Goal: Information Seeking & Learning: Find specific fact

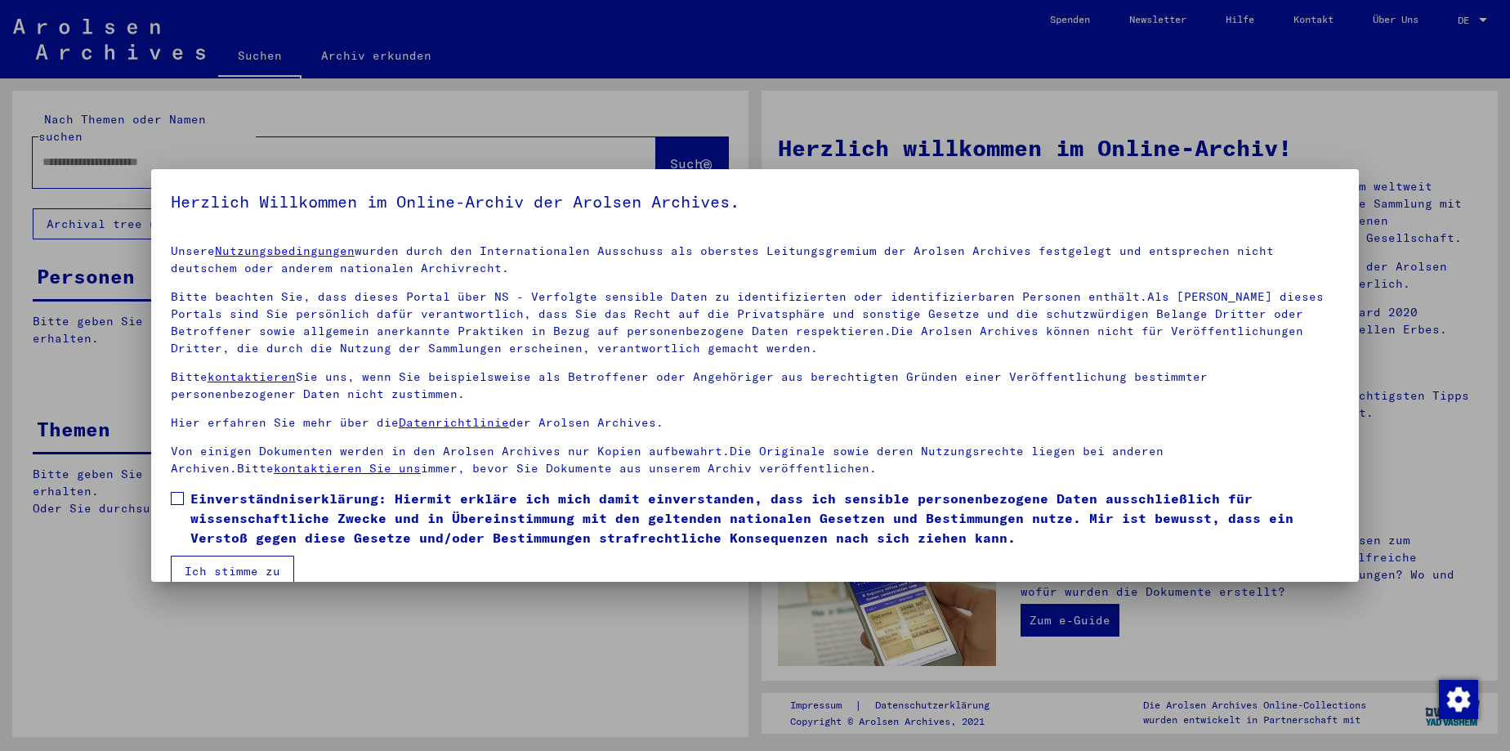
drag, startPoint x: 182, startPoint y: 493, endPoint x: 193, endPoint y: 511, distance: 21.6
click at [182, 494] on span at bounding box center [177, 498] width 13 height 13
click at [227, 570] on button "Ich stimme zu" at bounding box center [232, 570] width 123 height 31
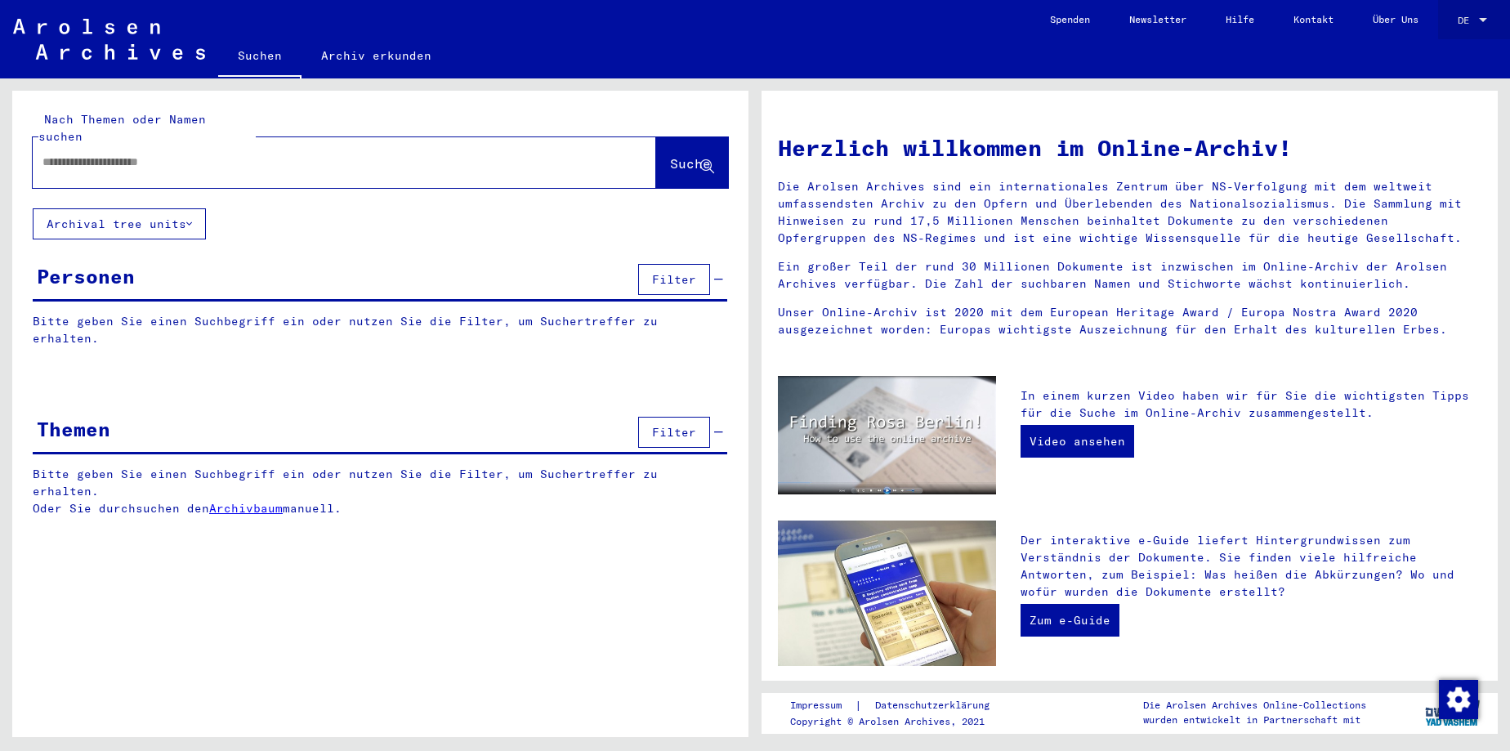
click at [1482, 17] on div at bounding box center [1482, 20] width 15 height 11
click at [1461, 34] on span "English" at bounding box center [1441, 29] width 40 height 12
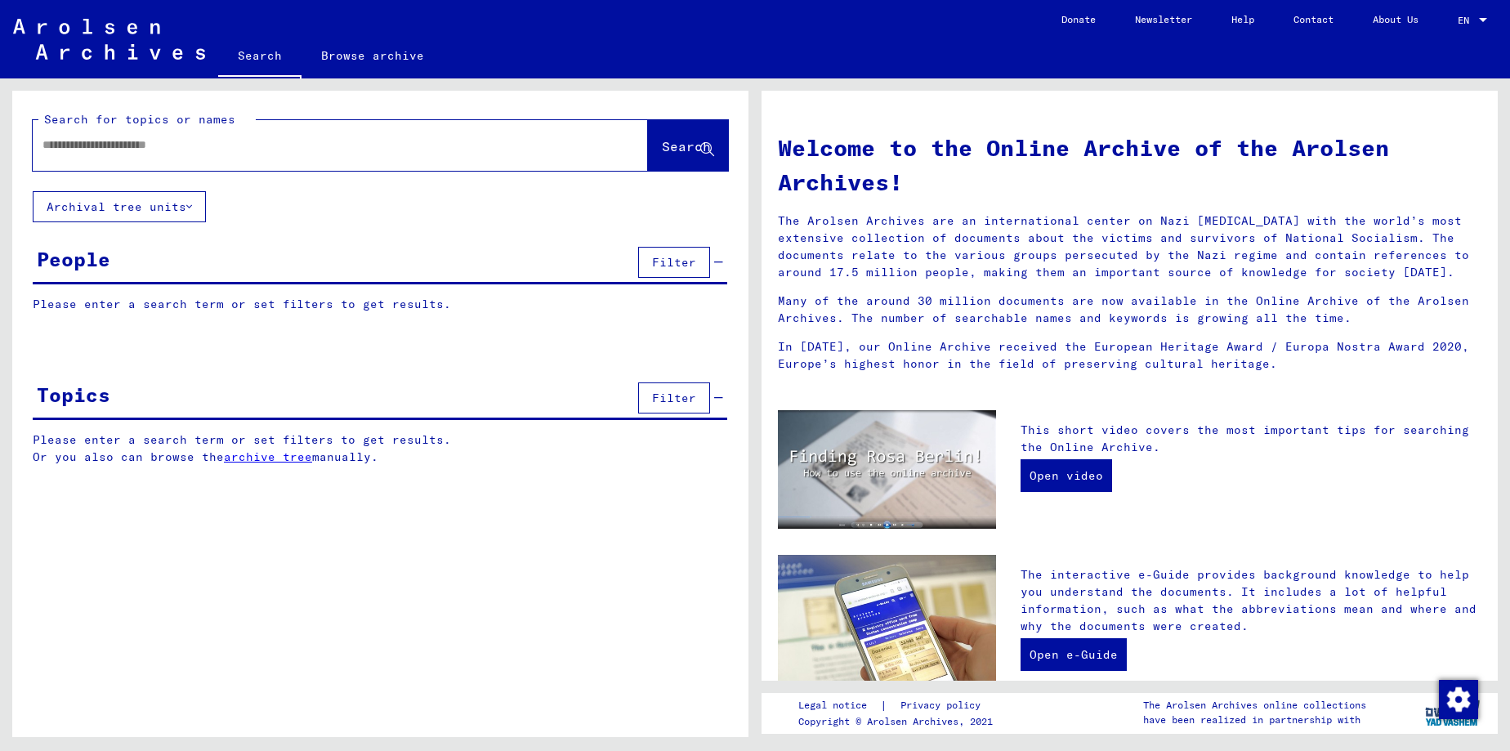
click at [296, 149] on input "text" at bounding box center [320, 144] width 556 height 17
type input "*********"
click at [662, 147] on span "Search" at bounding box center [686, 146] width 49 height 16
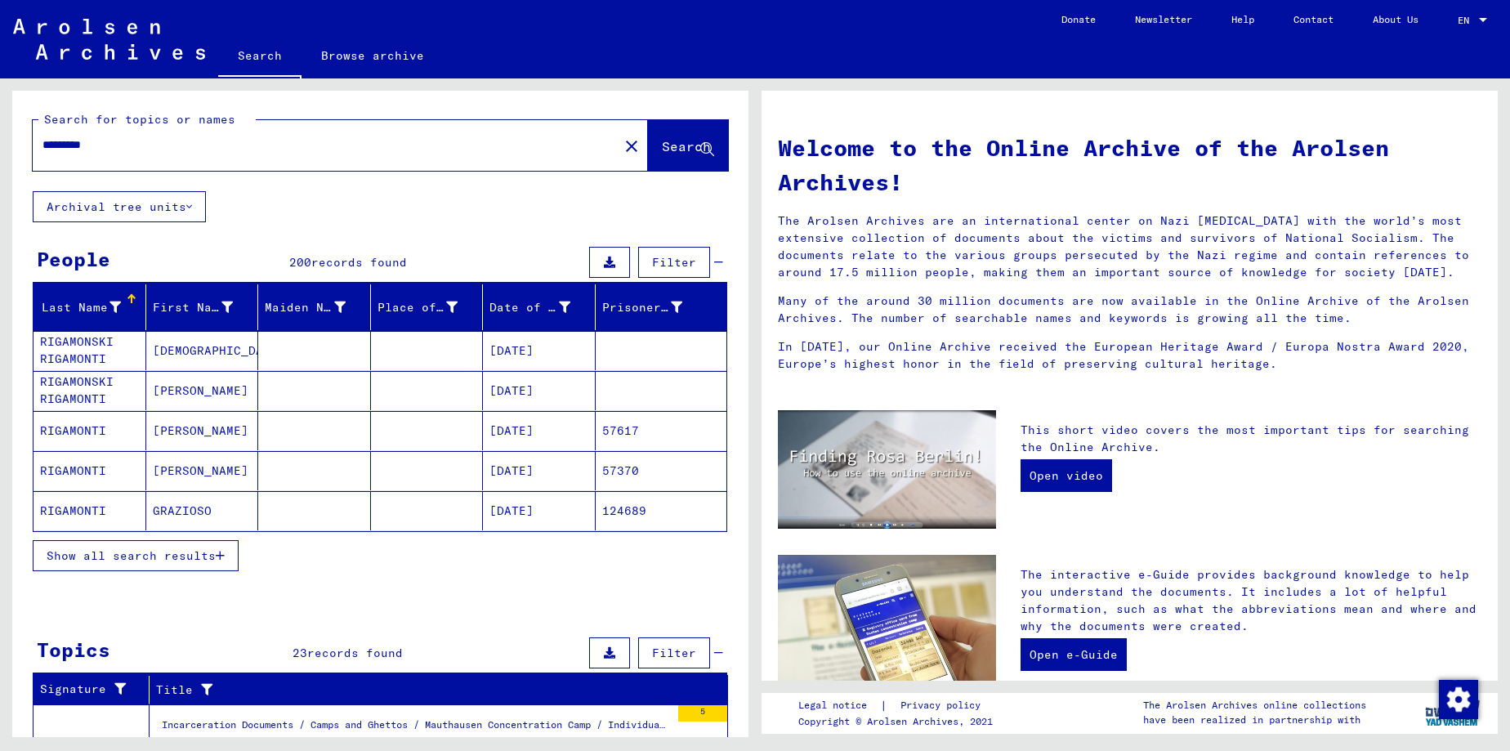
click at [219, 555] on icon "button" at bounding box center [220, 555] width 9 height 11
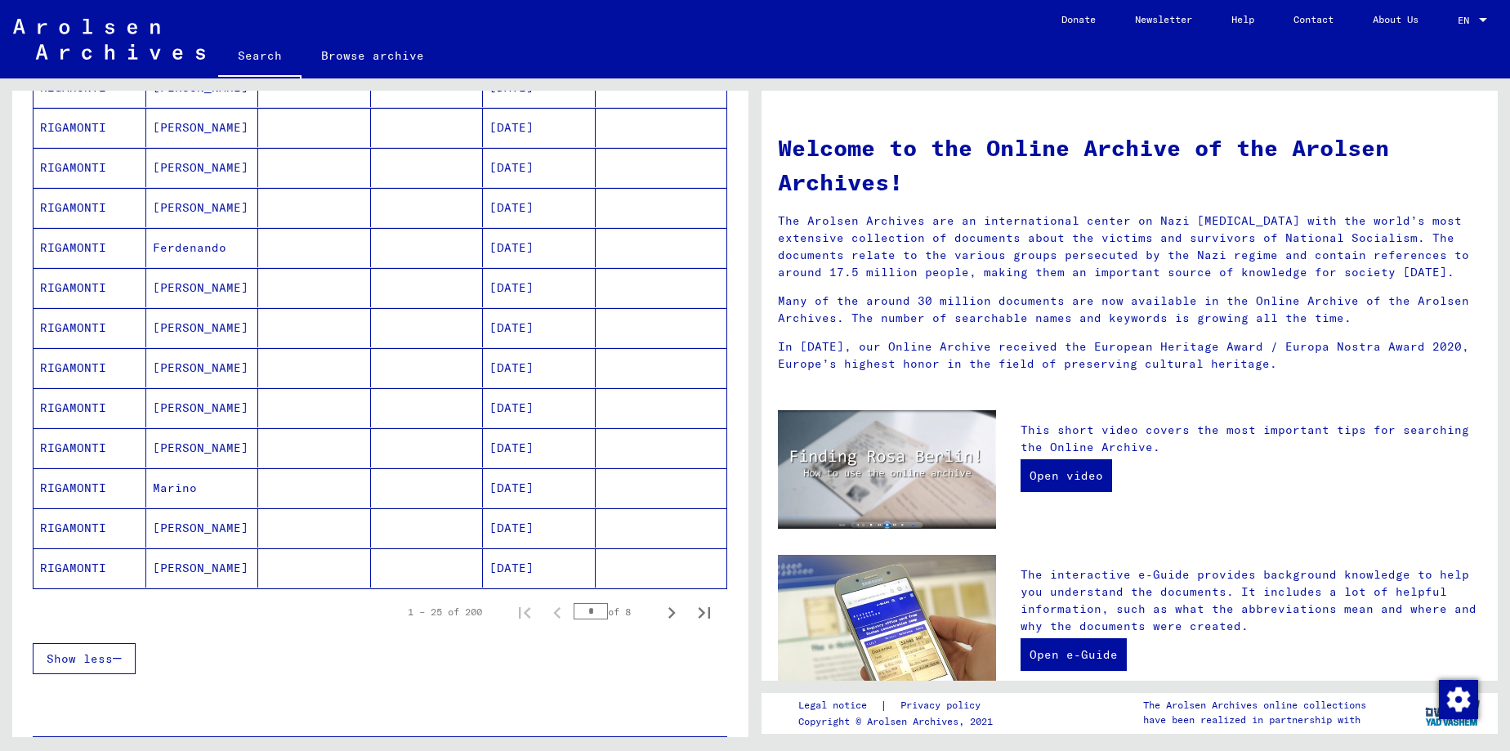
scroll to position [794, 0]
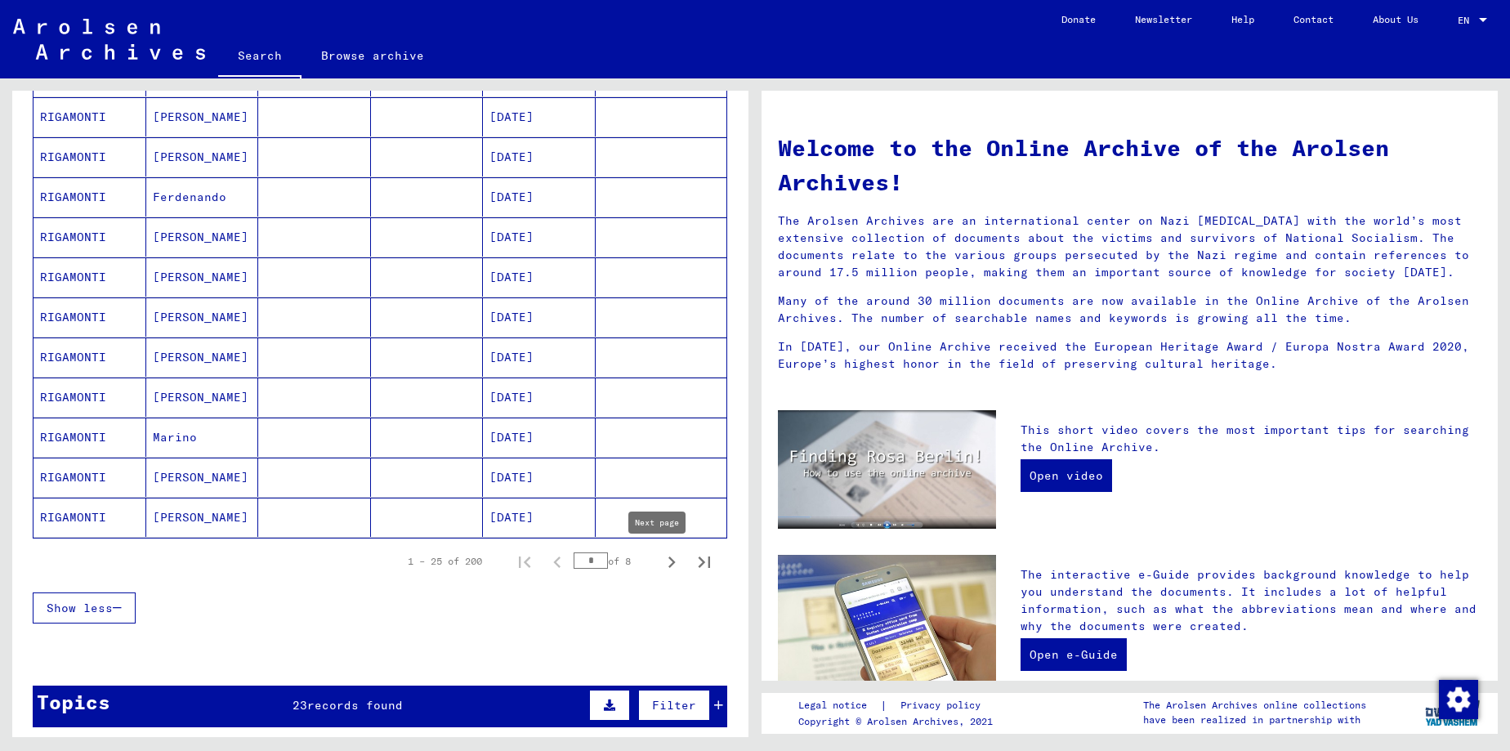
click at [660, 561] on icon "Next page" at bounding box center [671, 562] width 23 height 23
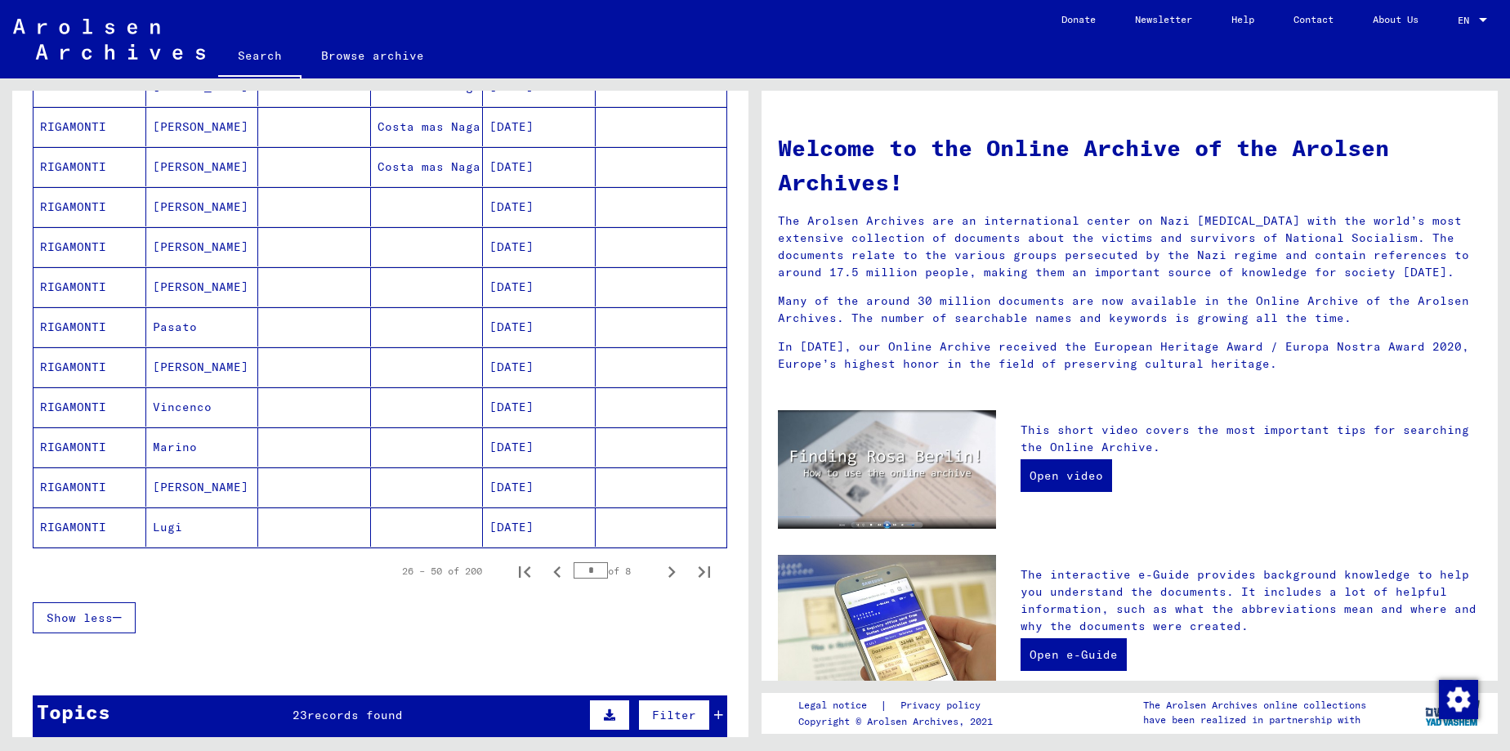
scroll to position [882, 0]
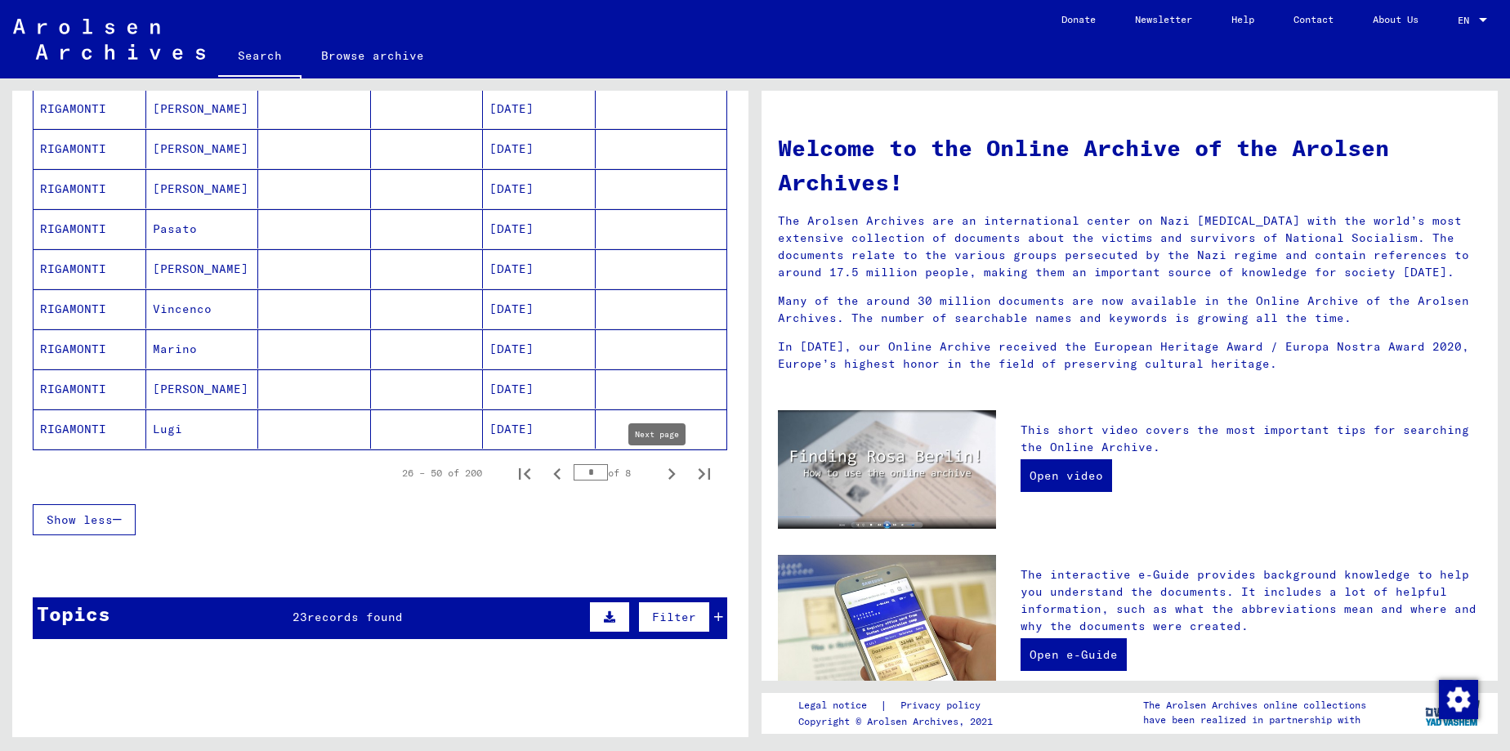
click at [668, 473] on icon "Next page" at bounding box center [671, 473] width 7 height 11
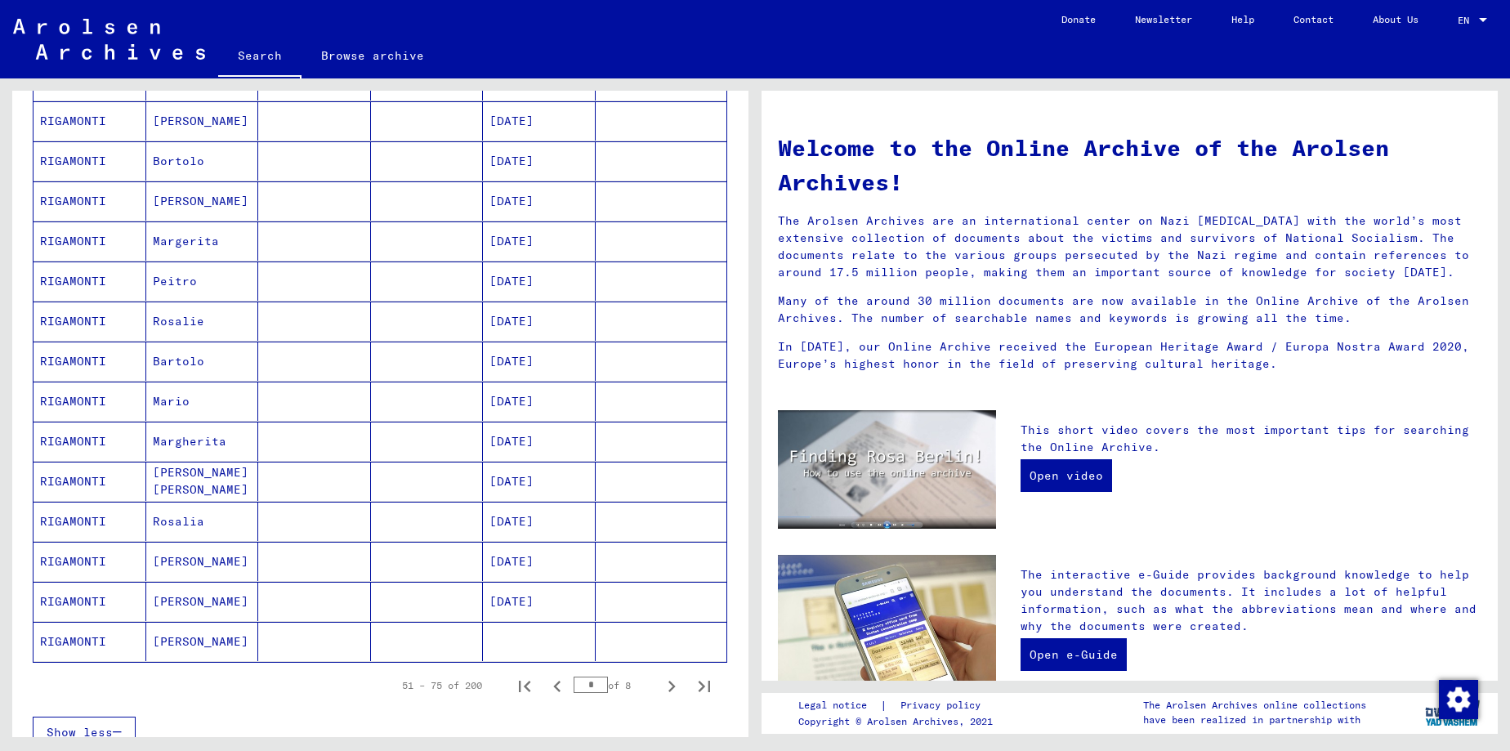
scroll to position [706, 0]
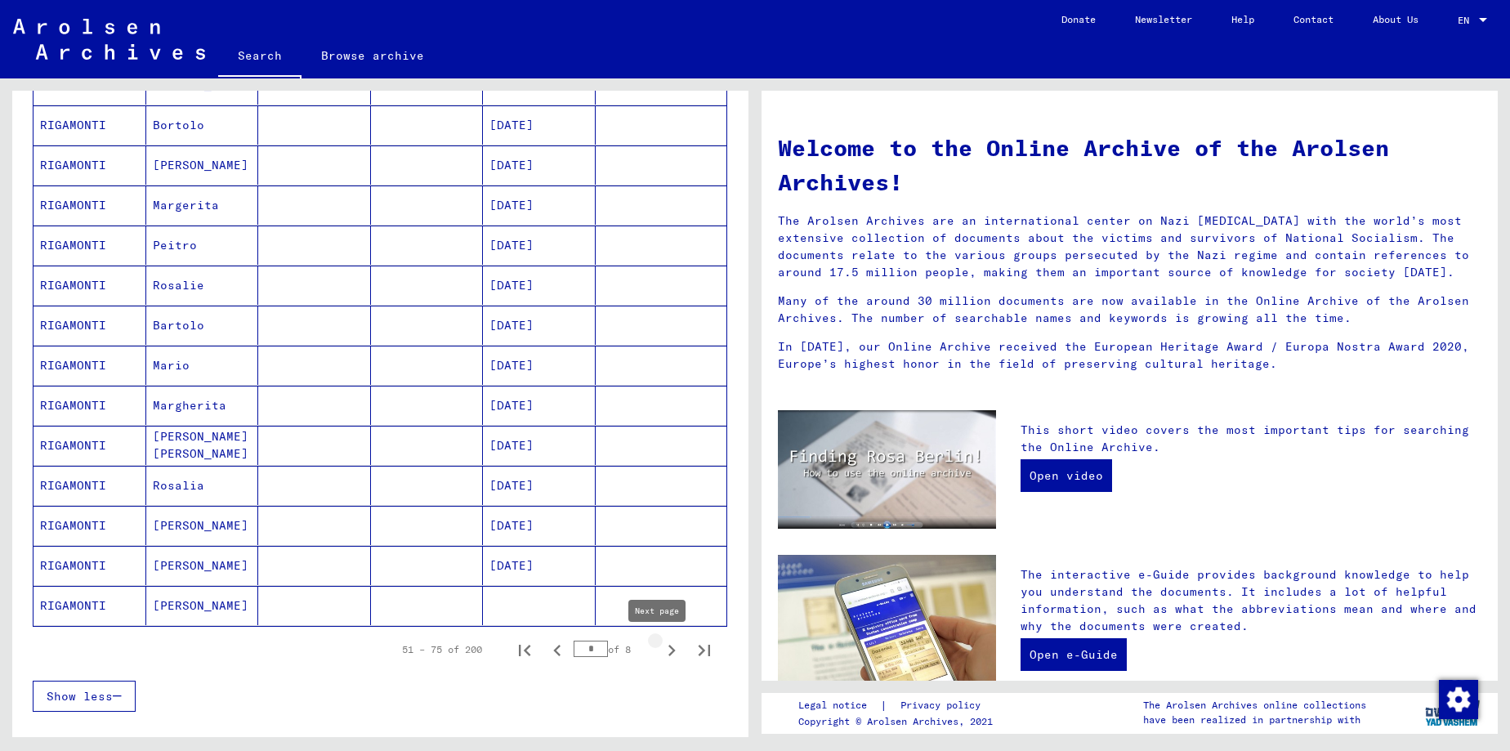
click at [660, 652] on icon "Next page" at bounding box center [671, 650] width 23 height 23
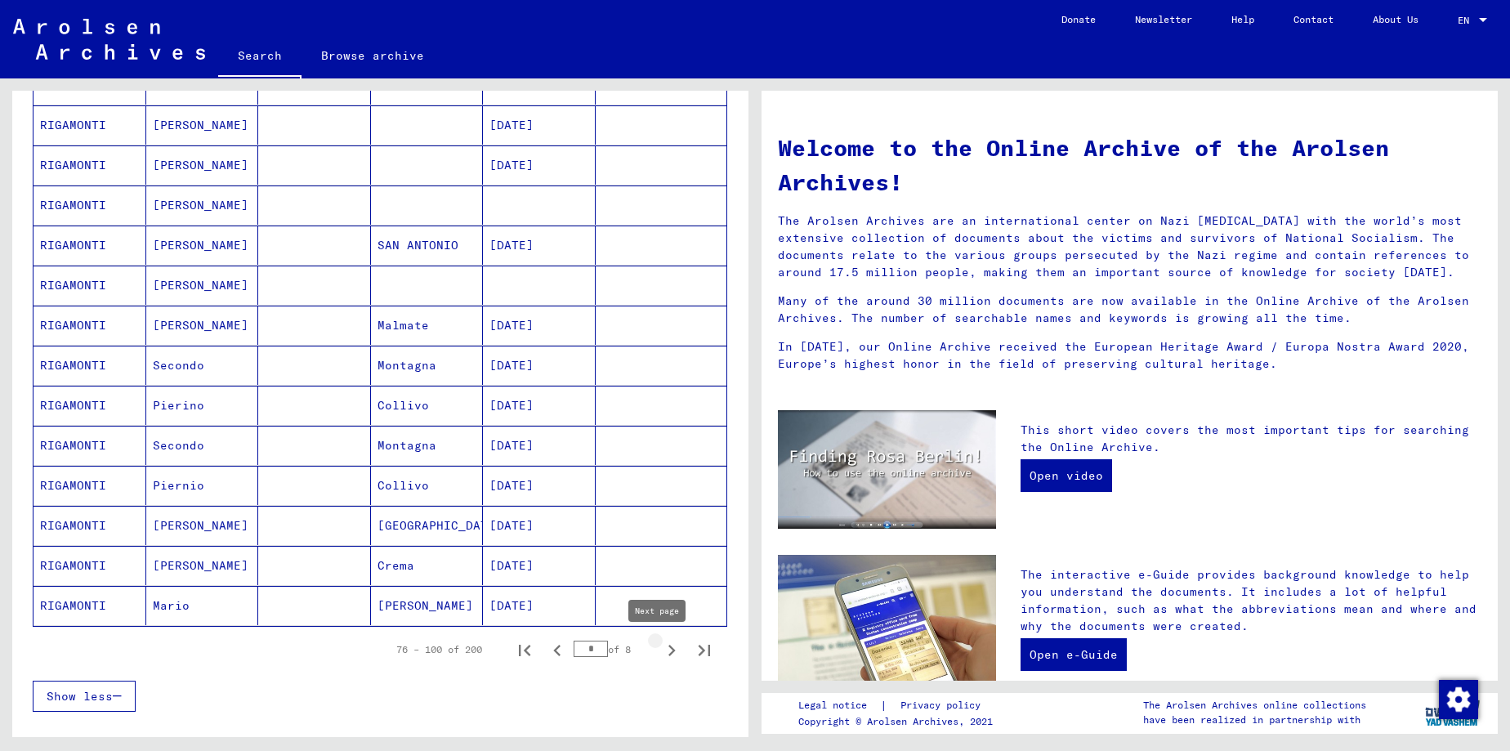
click at [660, 648] on icon "Next page" at bounding box center [671, 650] width 23 height 23
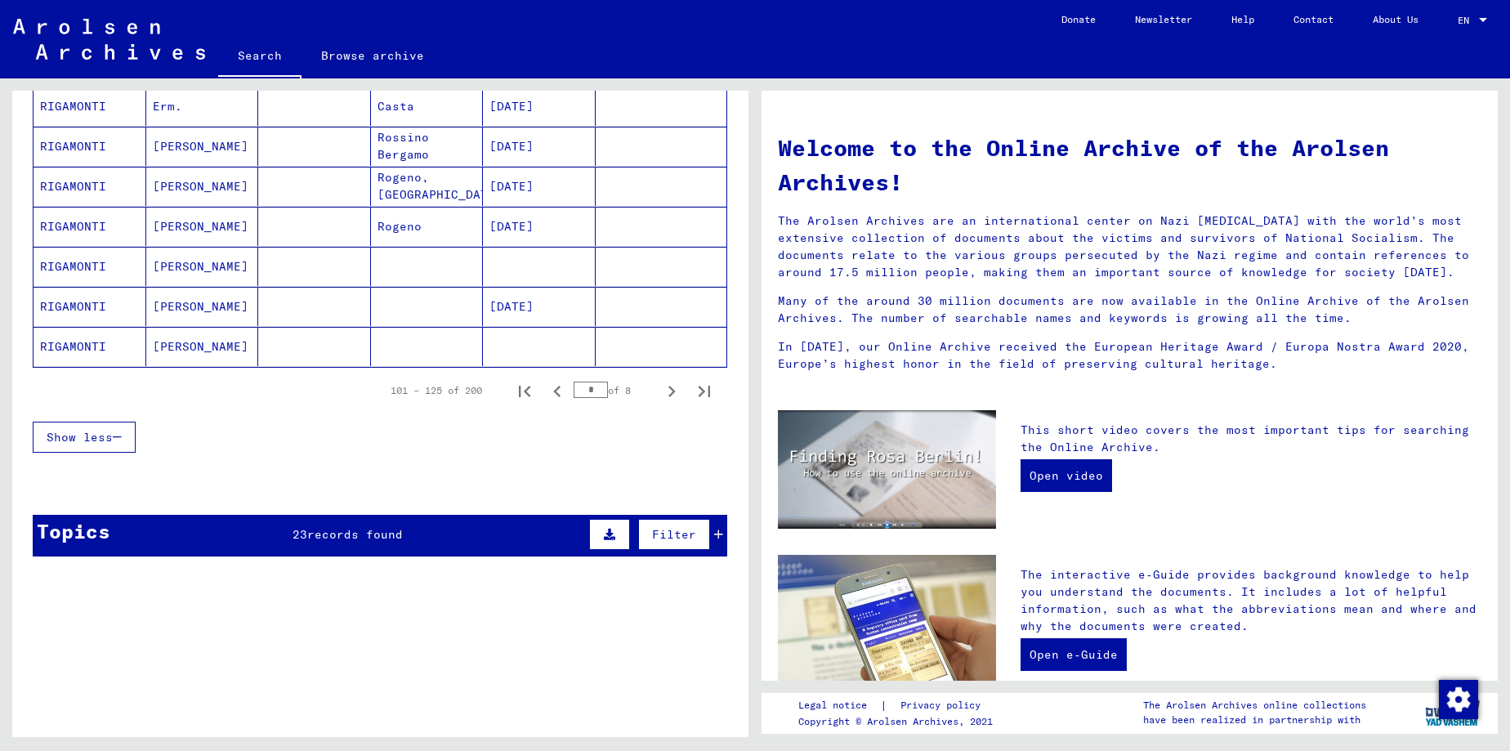
scroll to position [970, 0]
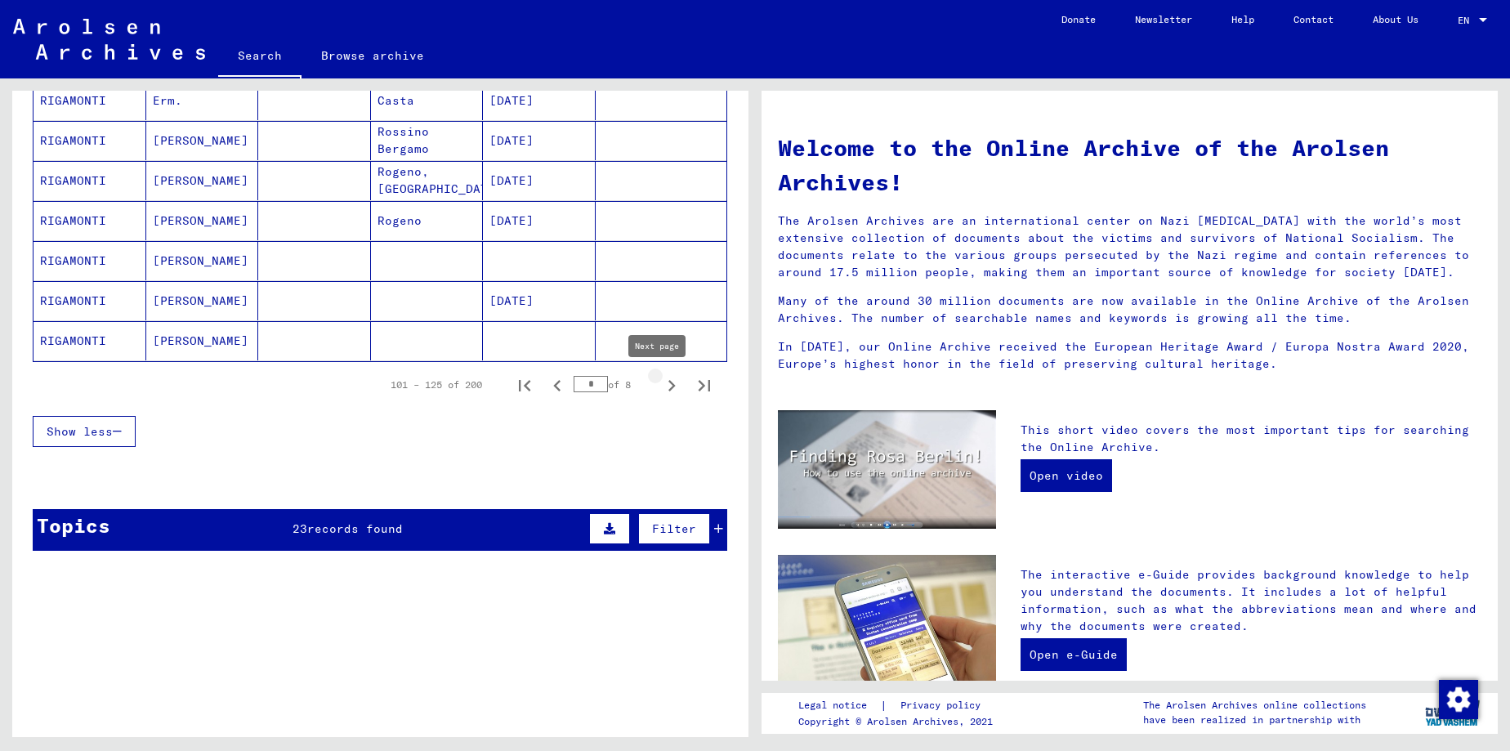
click at [660, 386] on icon "Next page" at bounding box center [671, 385] width 23 height 23
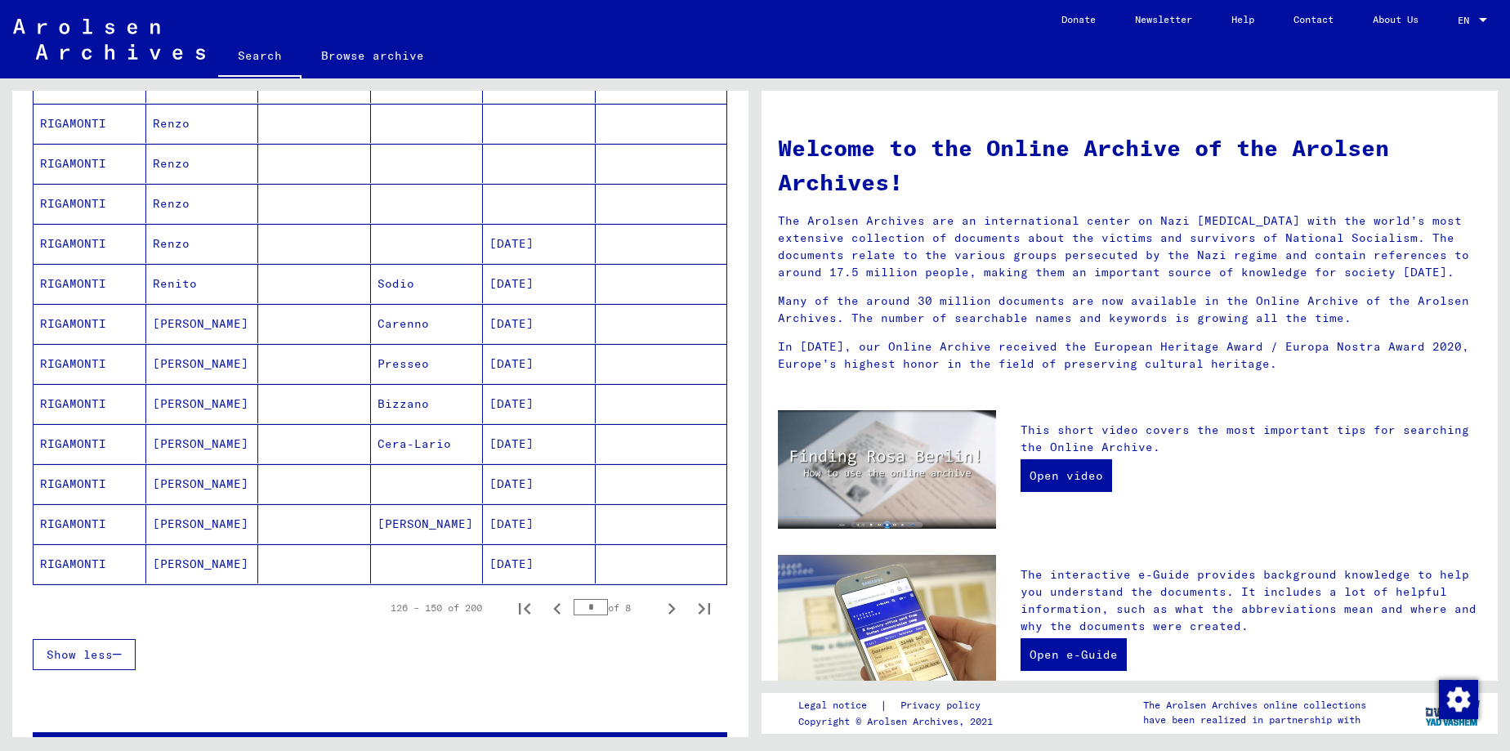
scroll to position [882, 0]
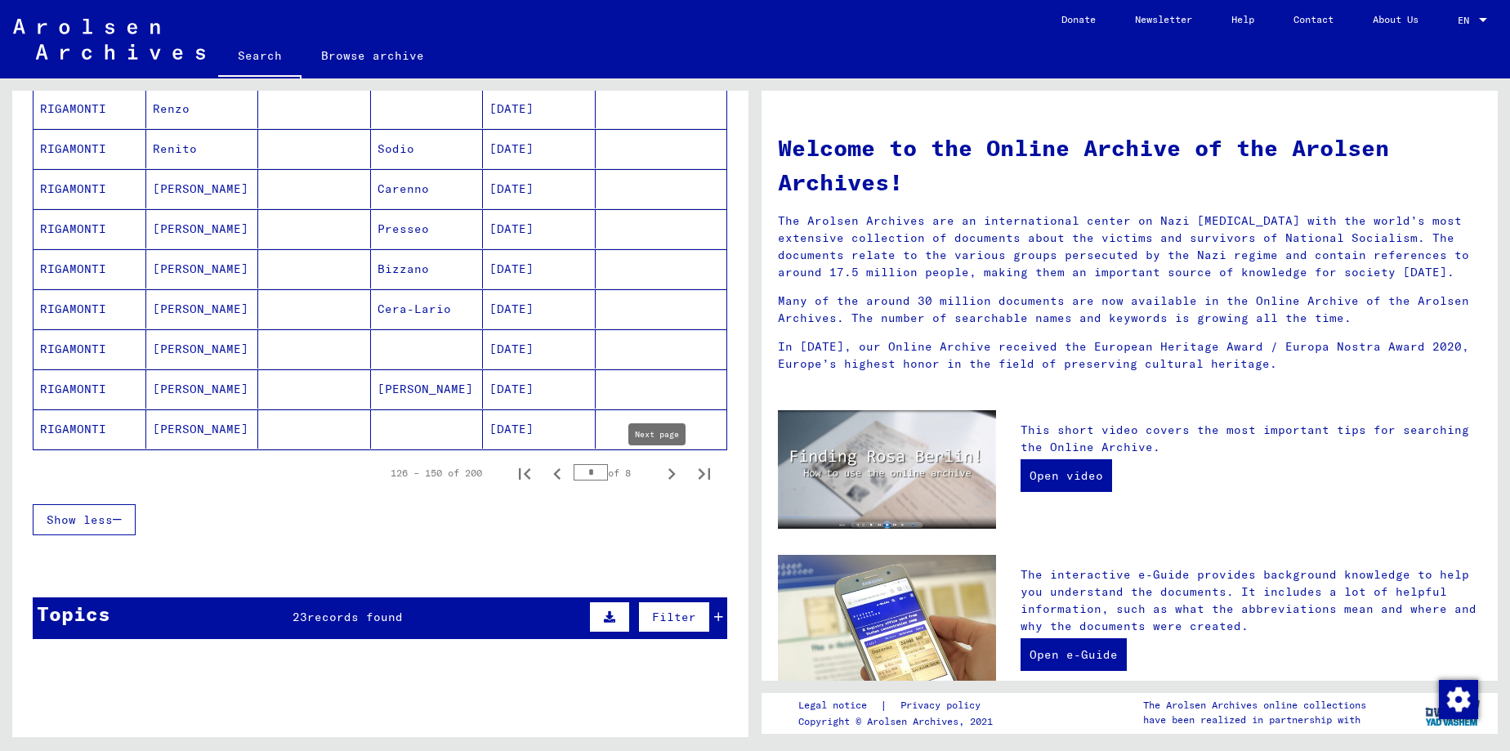
click at [660, 474] on icon "Next page" at bounding box center [671, 473] width 23 height 23
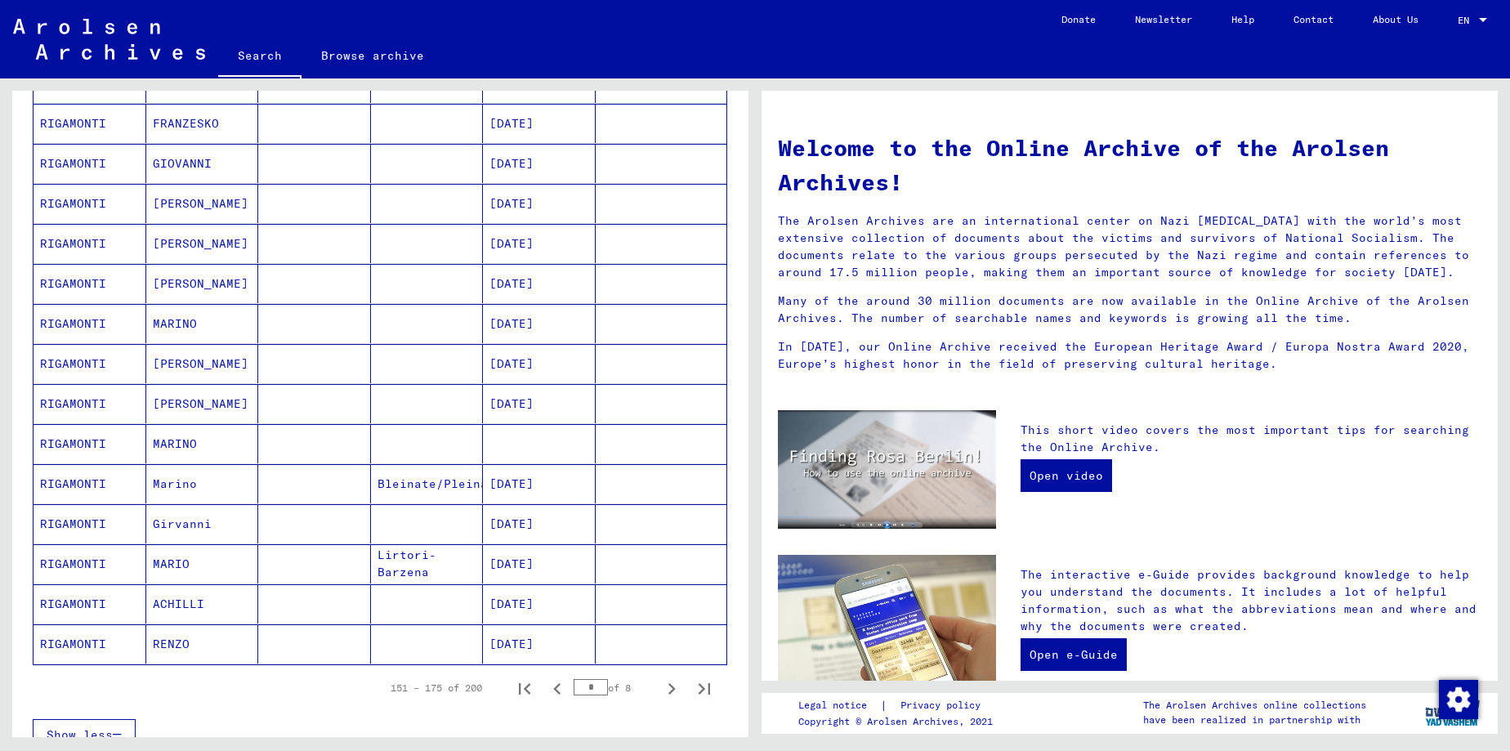
scroll to position [706, 0]
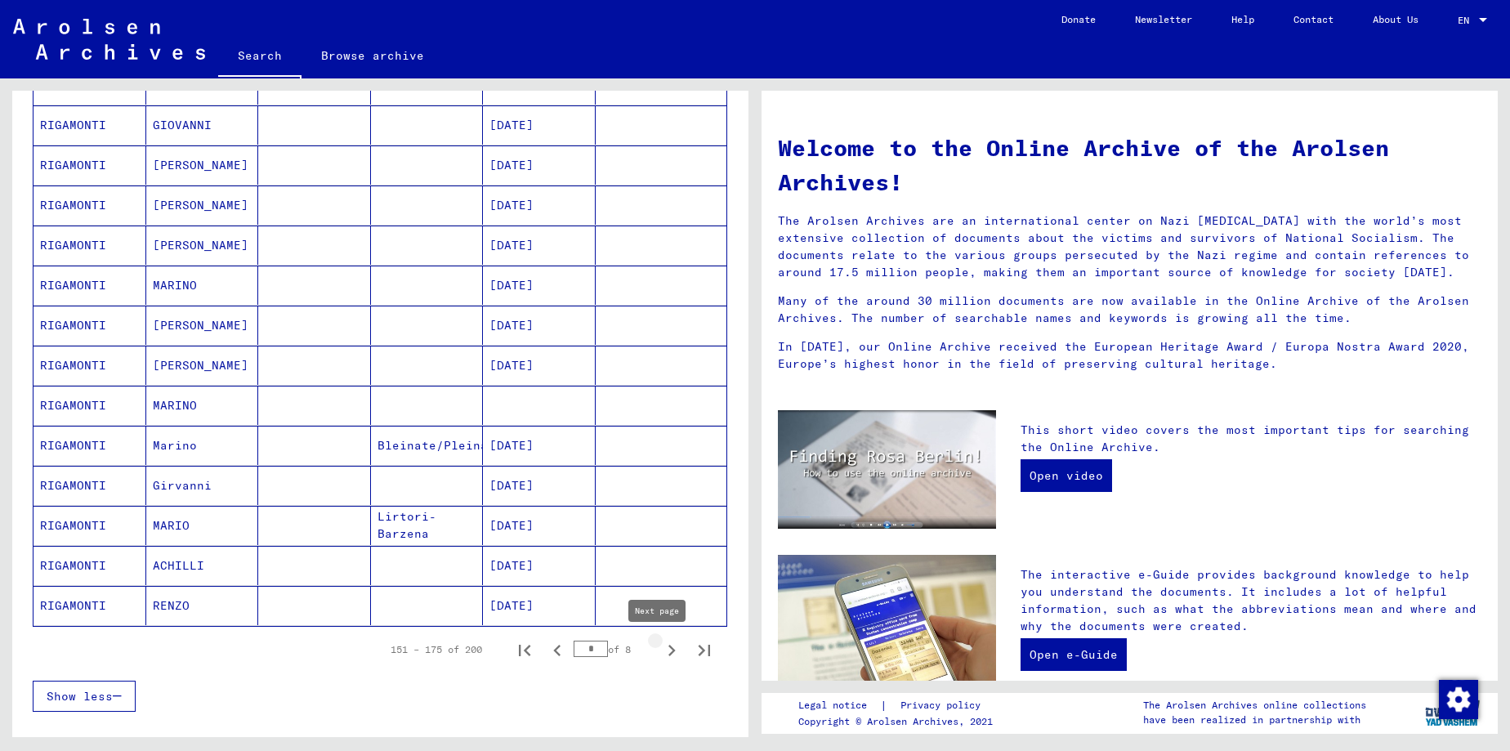
click at [660, 651] on icon "Next page" at bounding box center [671, 650] width 23 height 23
type input "*"
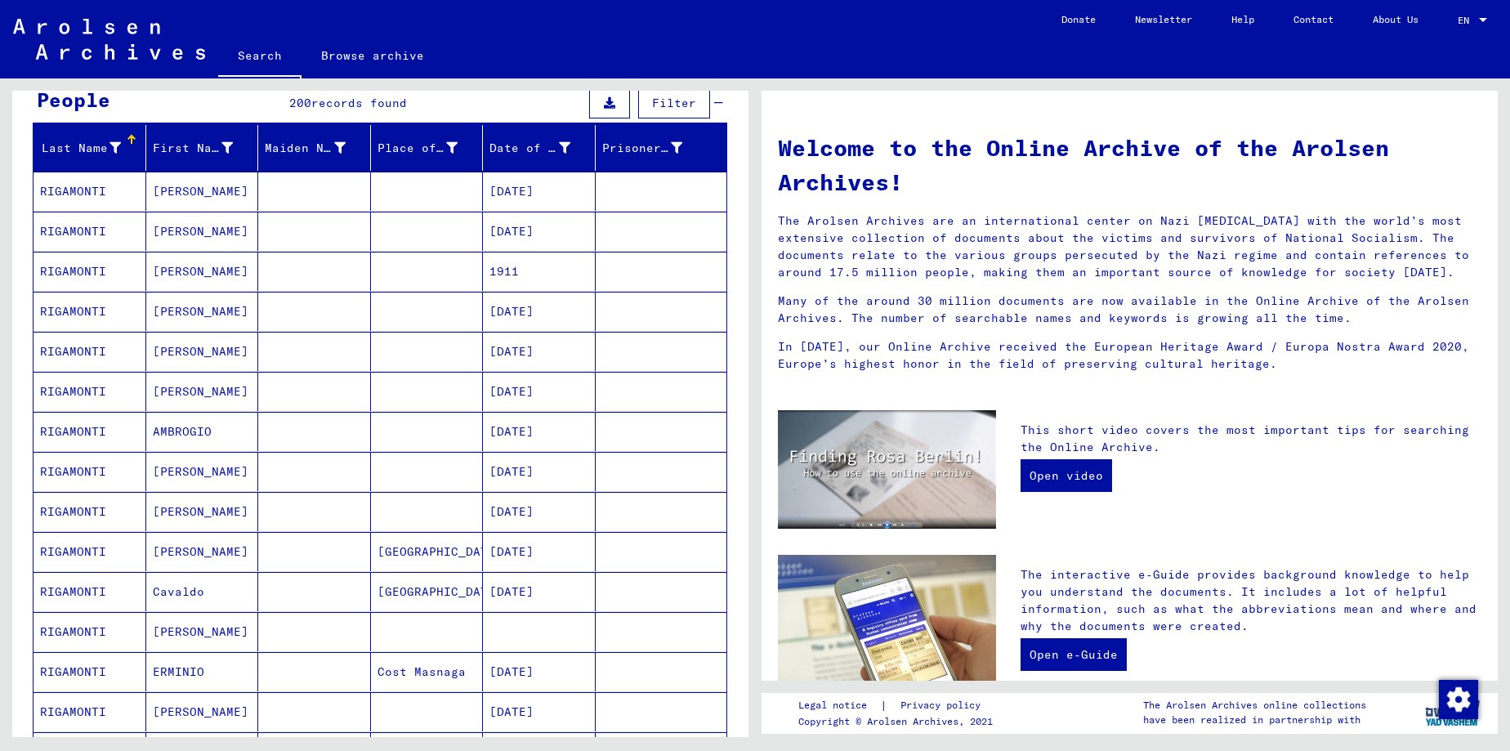
scroll to position [88, 0]
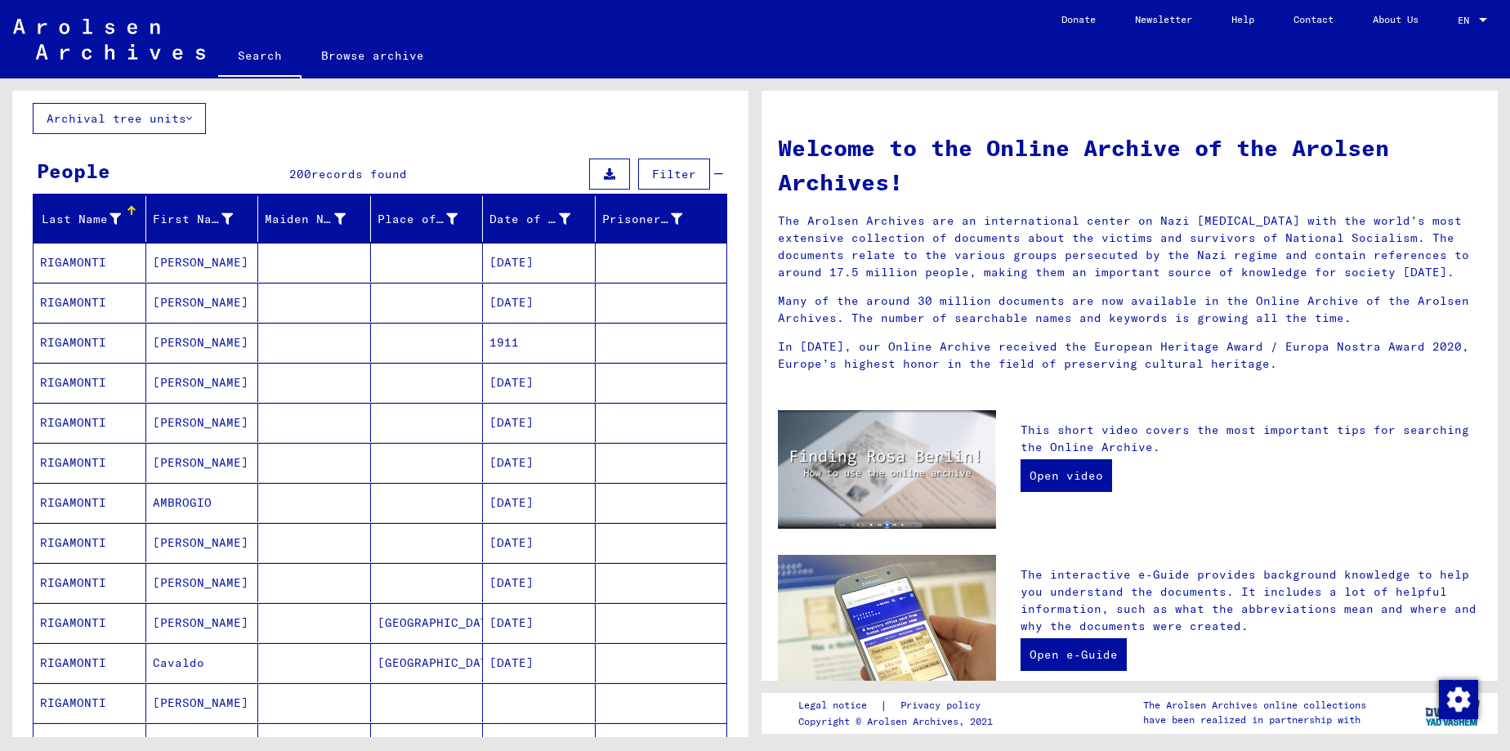
click at [186, 380] on mat-cell "[PERSON_NAME]" at bounding box center [202, 382] width 113 height 39
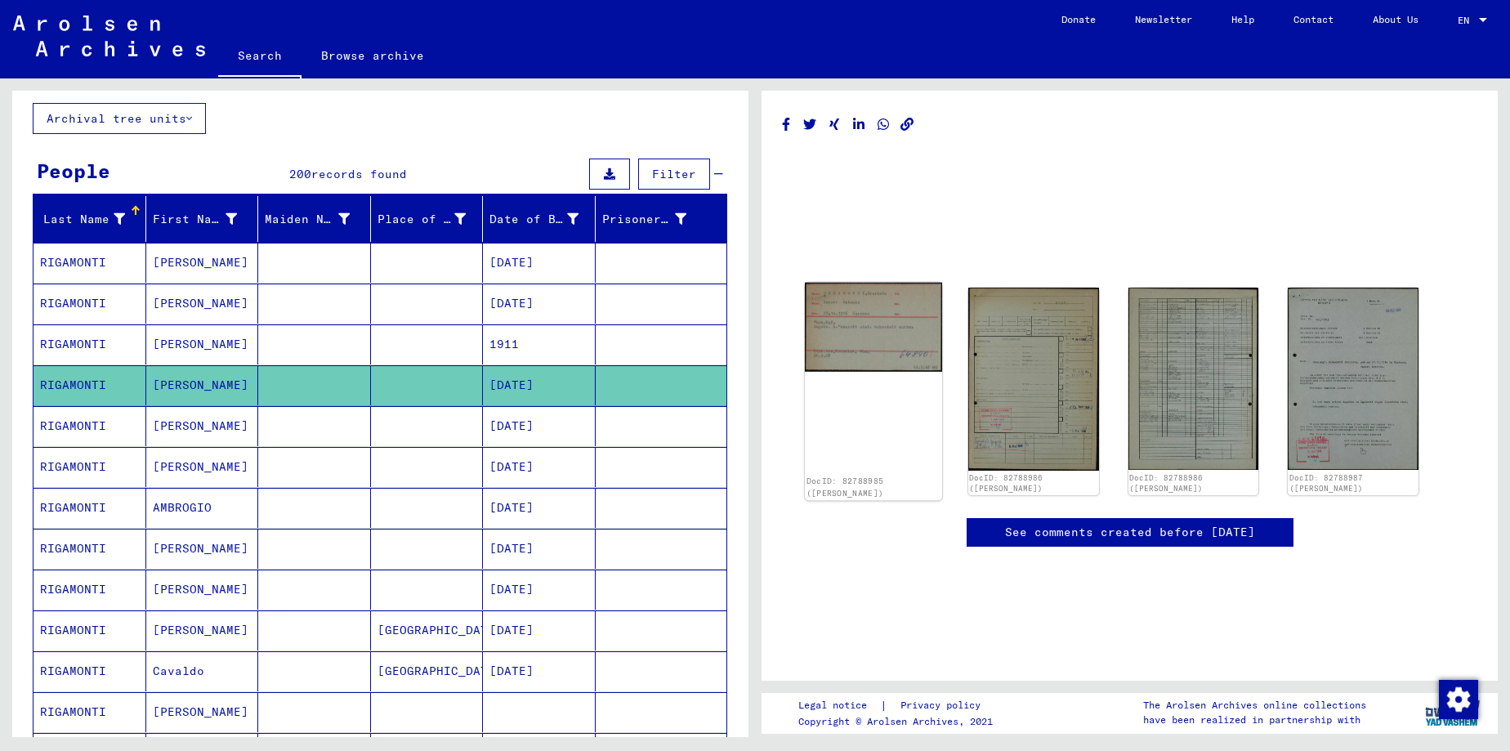
click at [907, 333] on img at bounding box center [873, 327] width 137 height 89
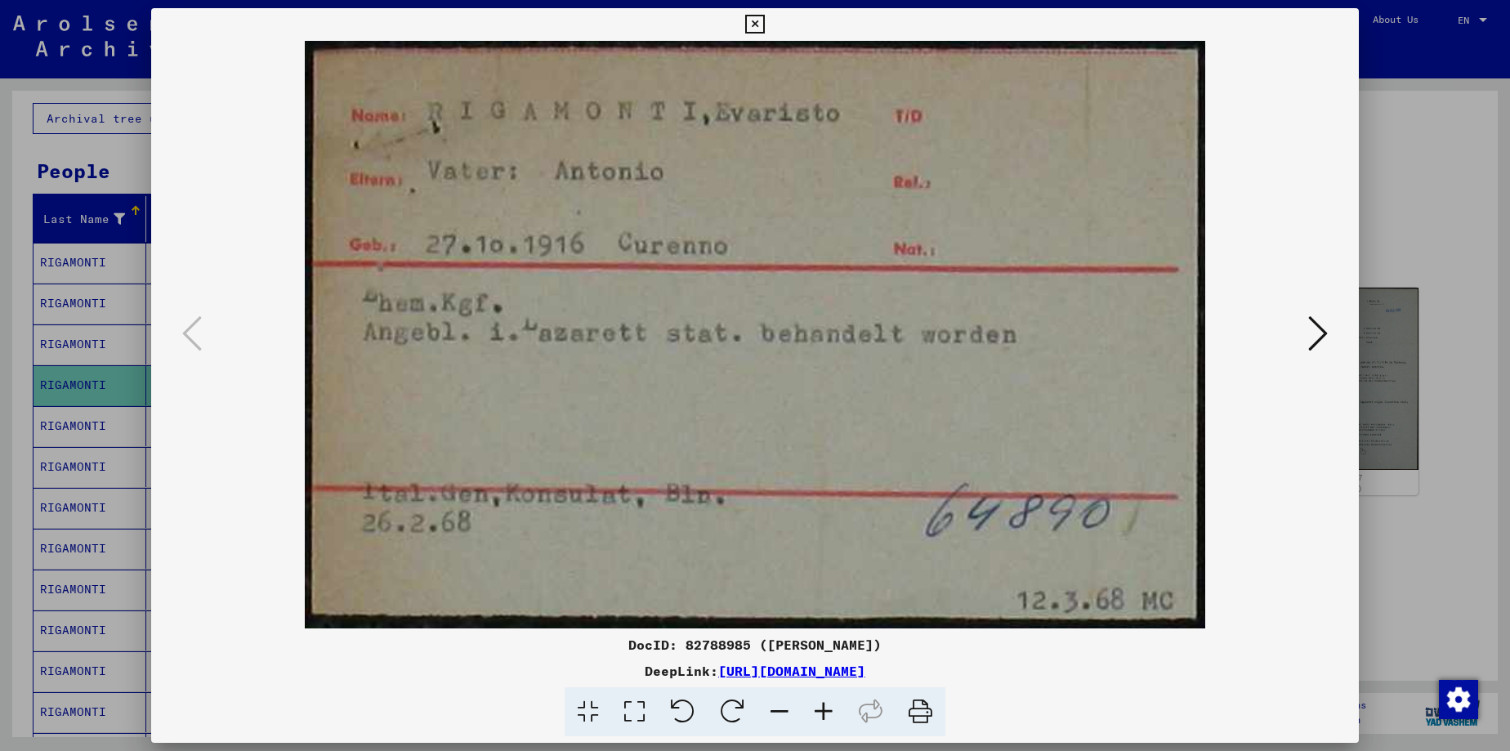
click at [764, 20] on icon at bounding box center [754, 25] width 19 height 20
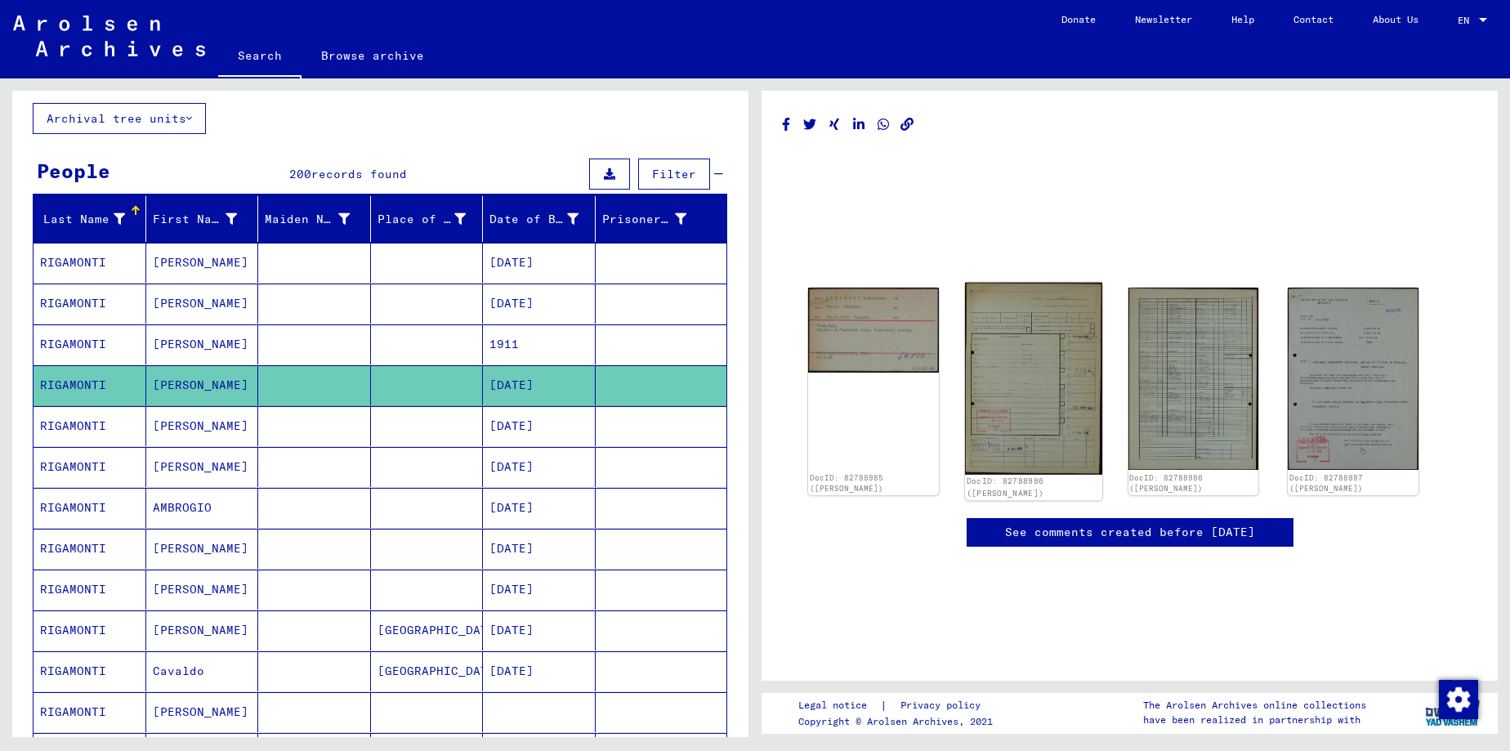
click at [1037, 377] on img at bounding box center [1033, 379] width 137 height 192
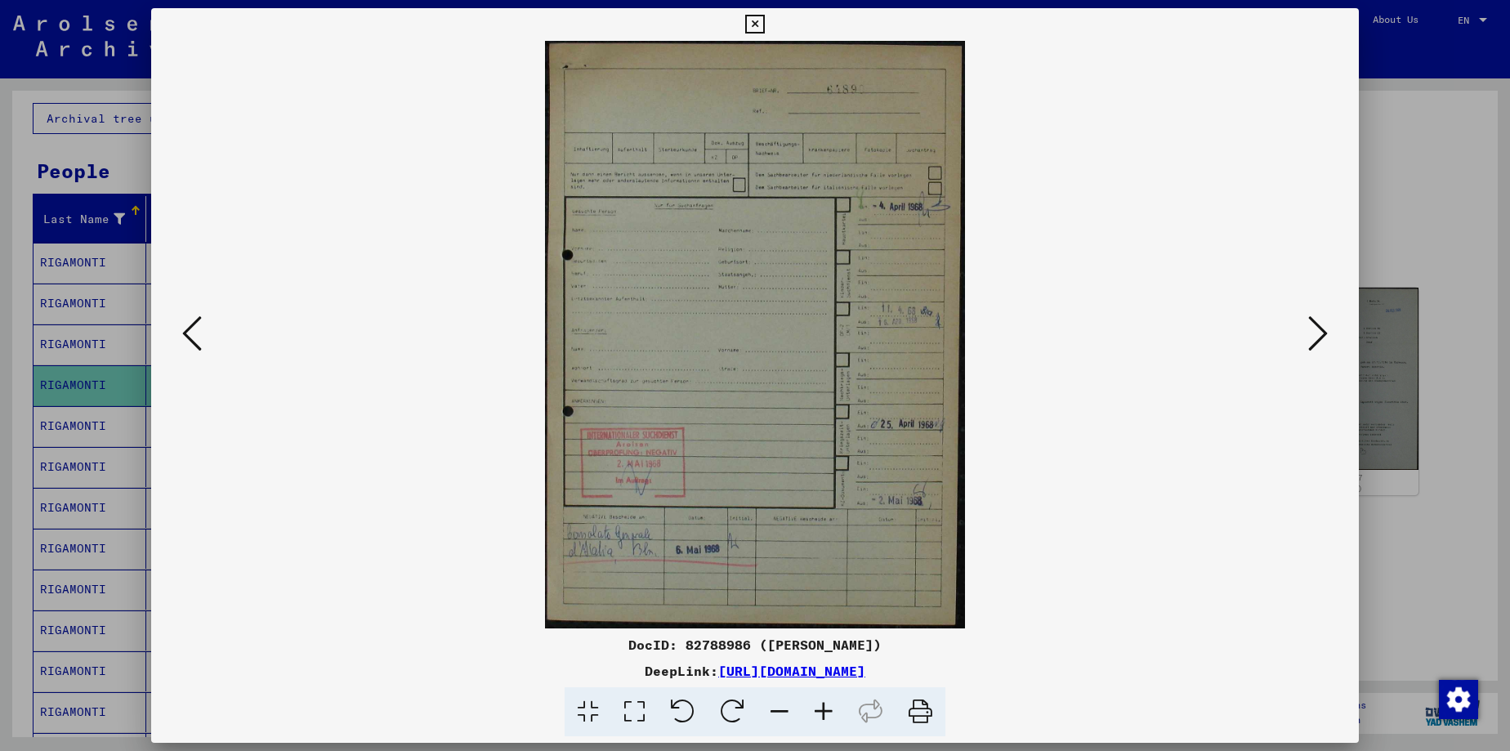
click at [825, 711] on icon at bounding box center [823, 712] width 44 height 50
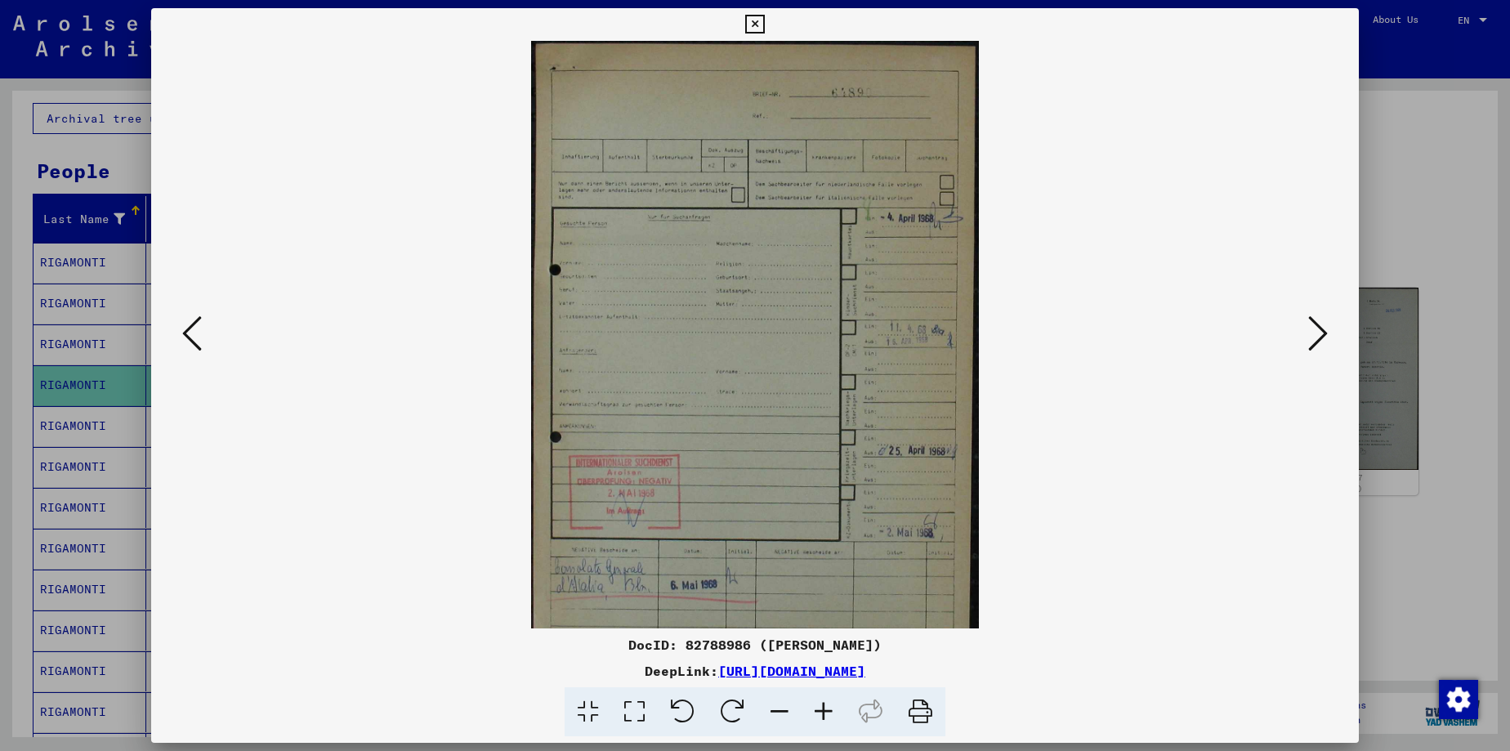
click at [825, 711] on icon at bounding box center [823, 712] width 44 height 50
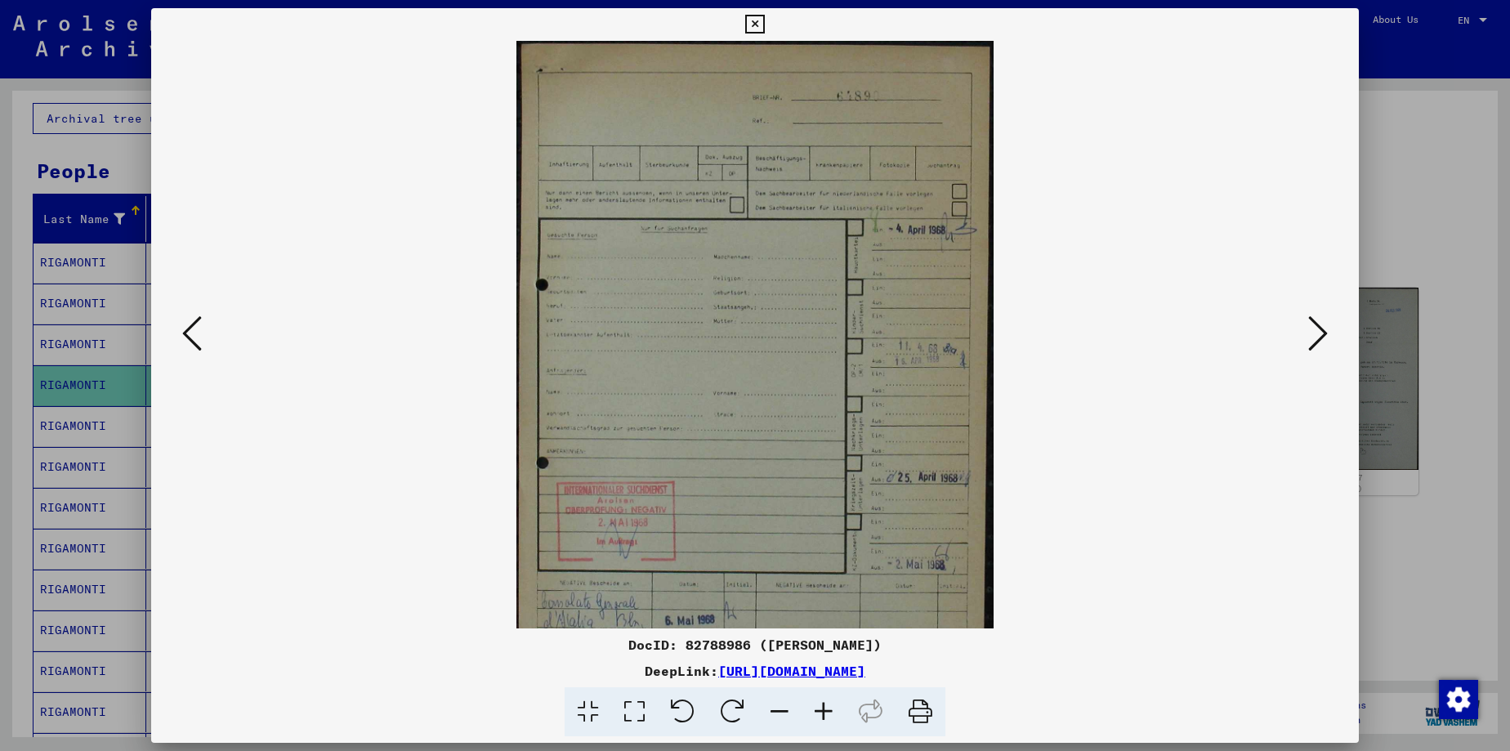
click at [825, 711] on icon at bounding box center [823, 712] width 44 height 50
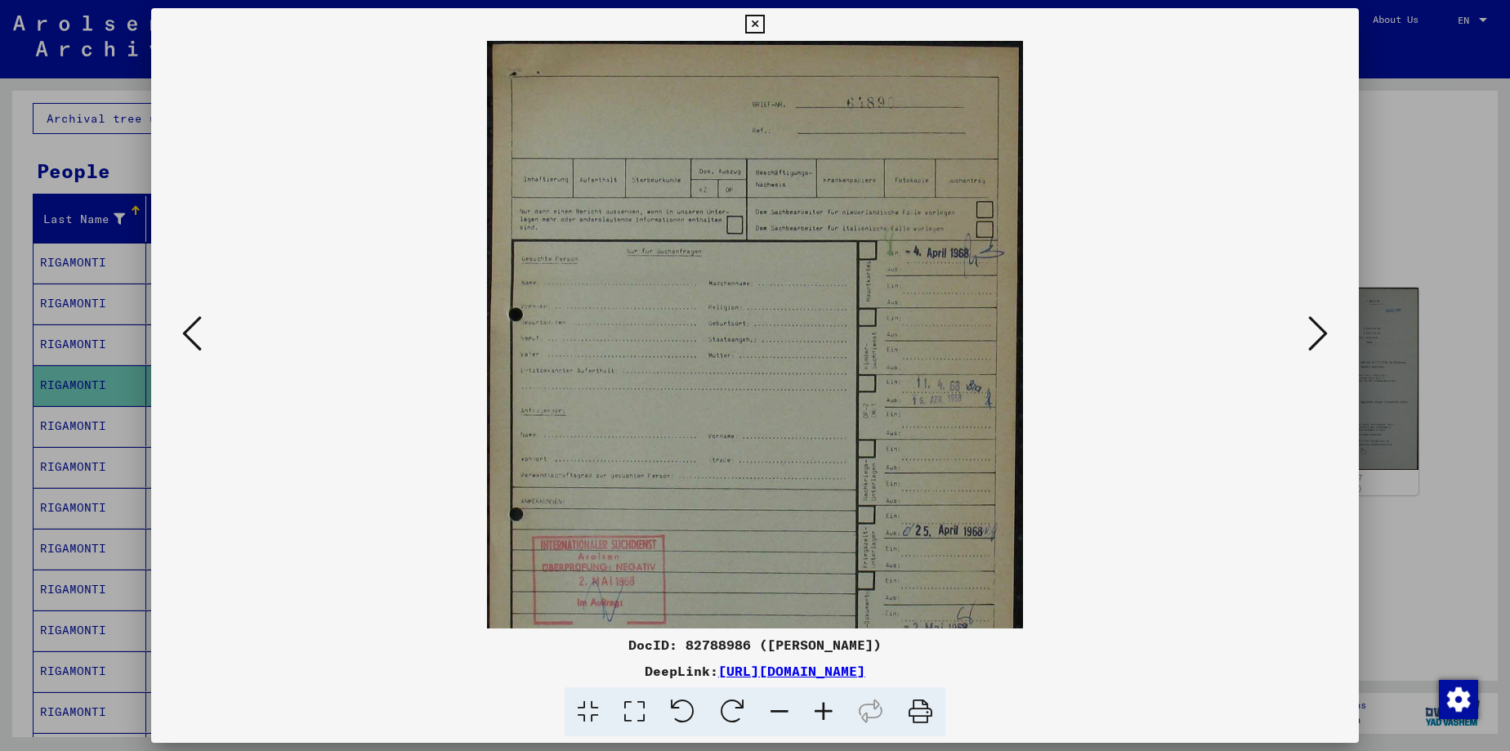
click at [825, 711] on icon at bounding box center [823, 712] width 44 height 50
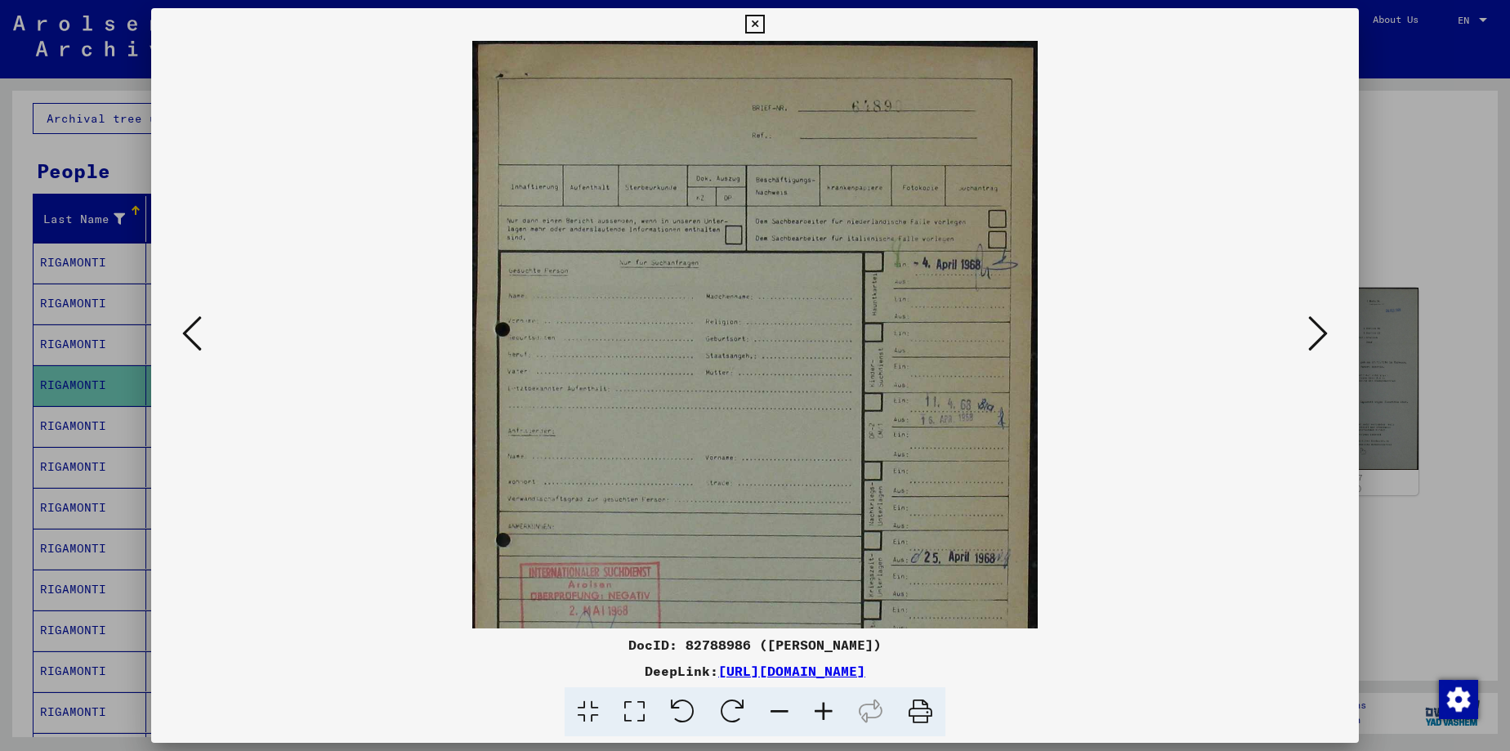
click at [825, 711] on icon at bounding box center [823, 712] width 44 height 50
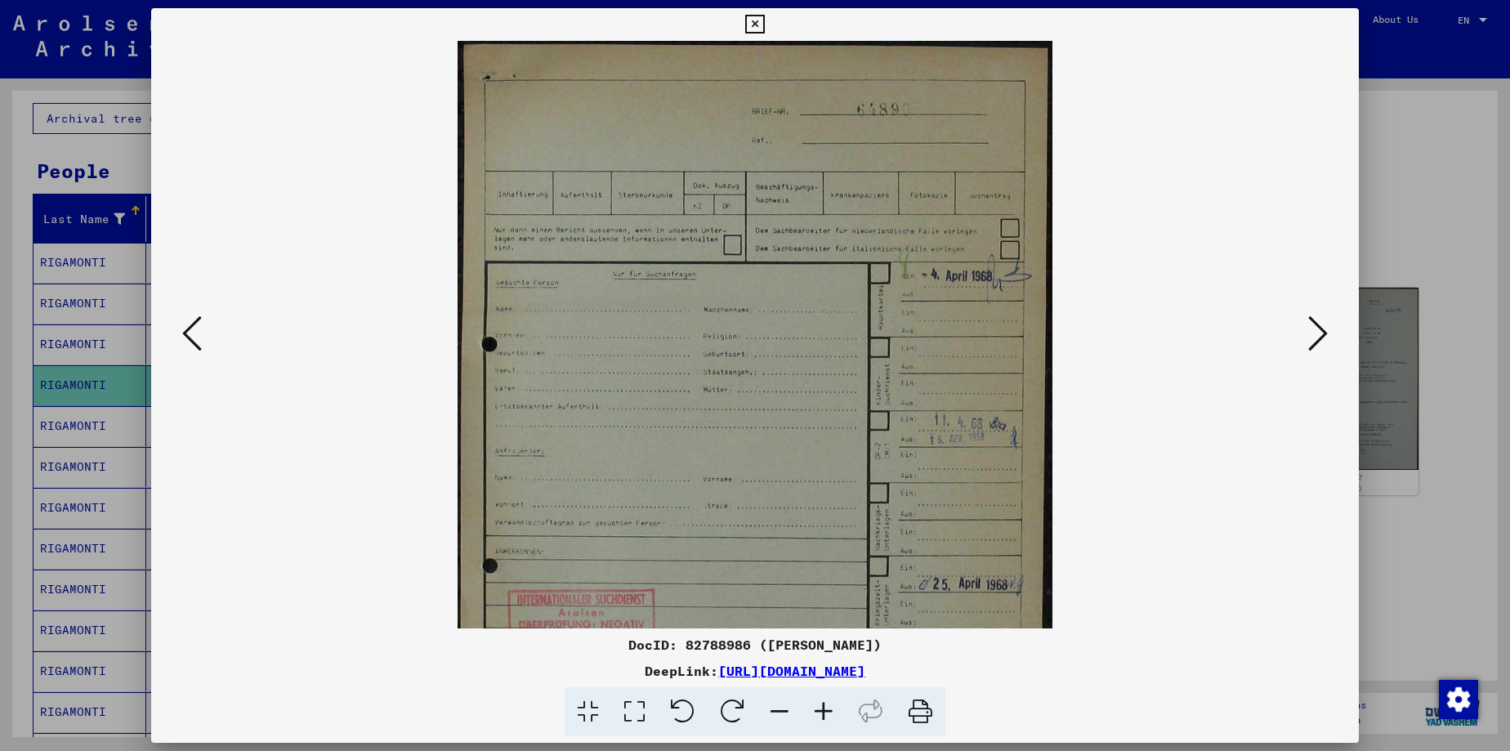
click at [825, 711] on icon at bounding box center [823, 712] width 44 height 50
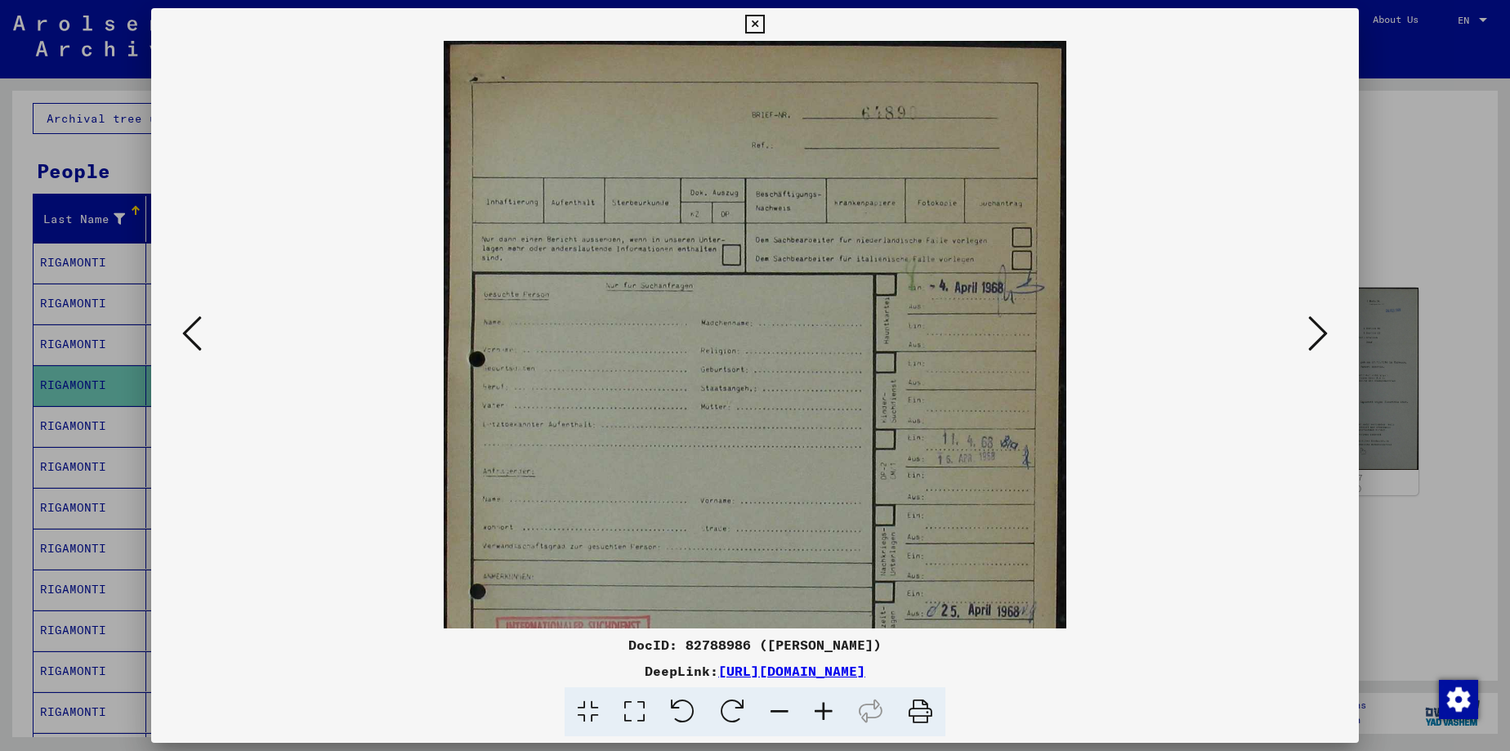
click at [825, 711] on icon at bounding box center [823, 712] width 44 height 50
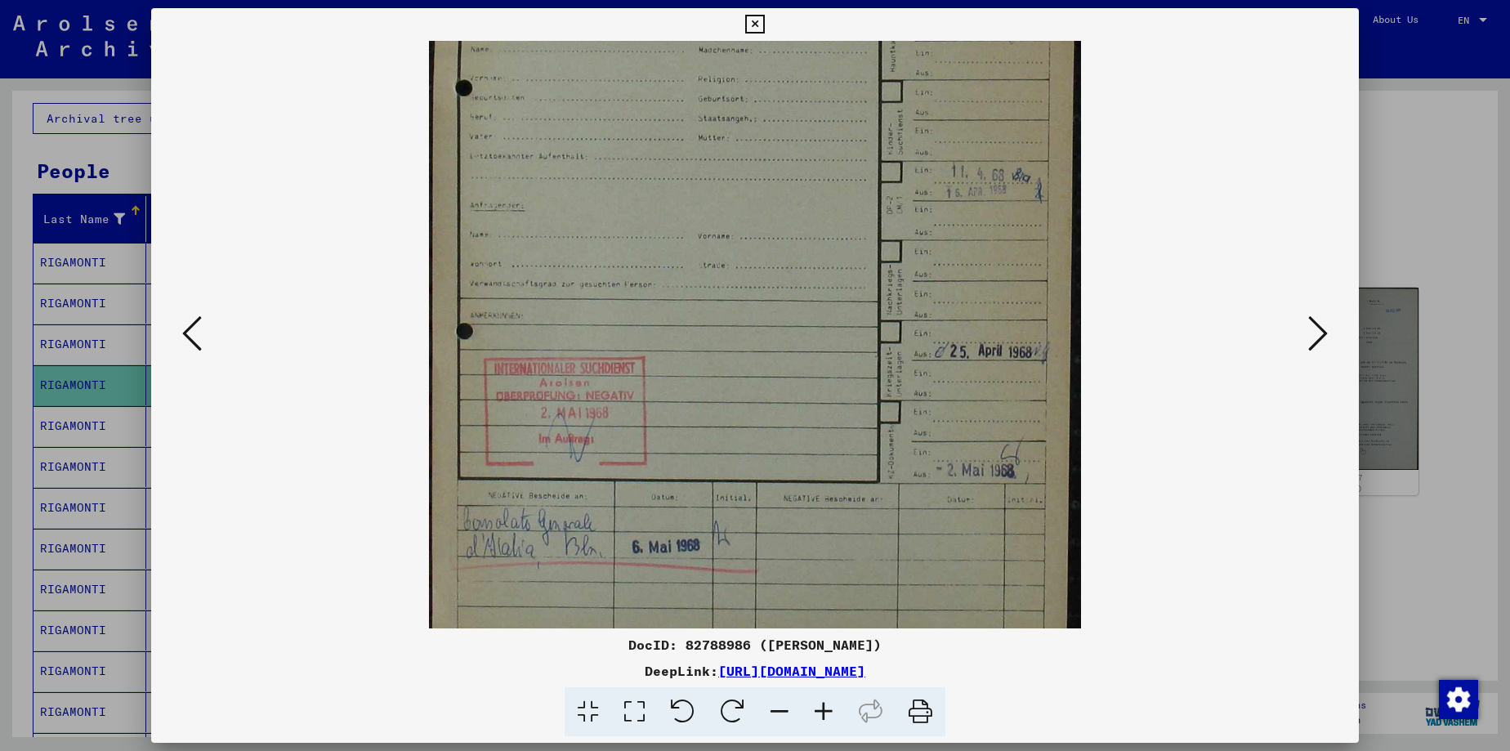
scroll to position [292, 0]
drag, startPoint x: 888, startPoint y: 513, endPoint x: 894, endPoint y: 248, distance: 265.6
click at [894, 248] on img at bounding box center [755, 205] width 653 height 914
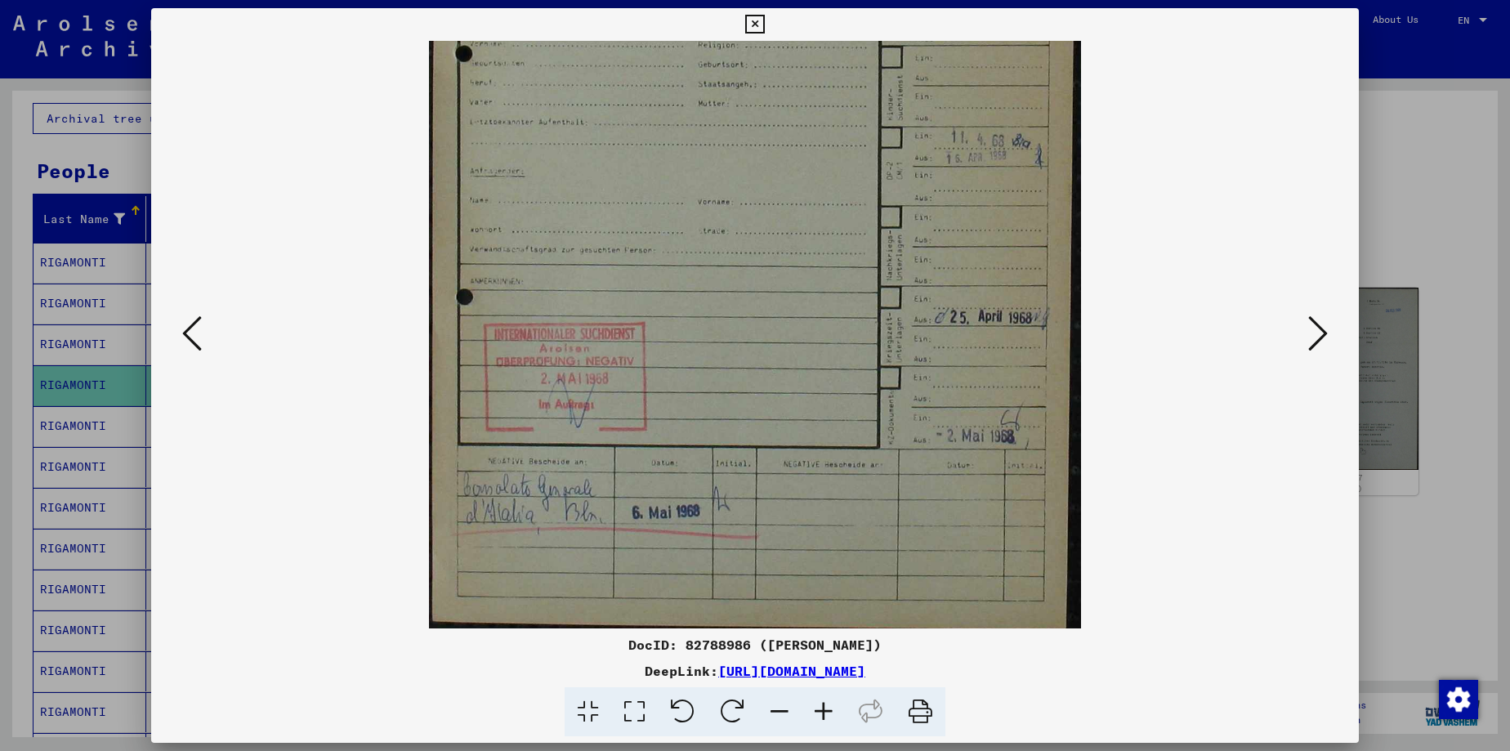
scroll to position [327, 0]
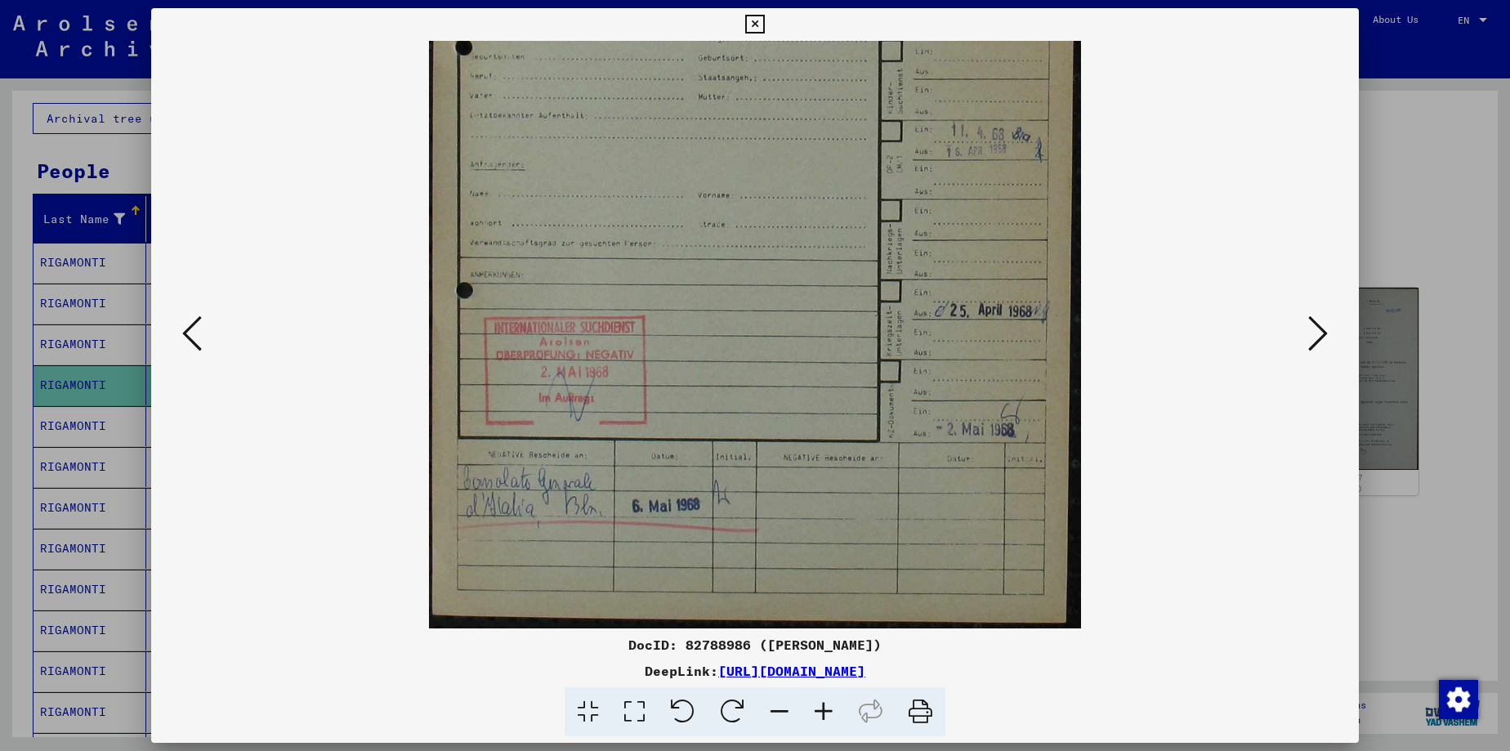
drag, startPoint x: 833, startPoint y: 508, endPoint x: 880, endPoint y: 297, distance: 216.6
click at [880, 297] on img at bounding box center [755, 171] width 653 height 914
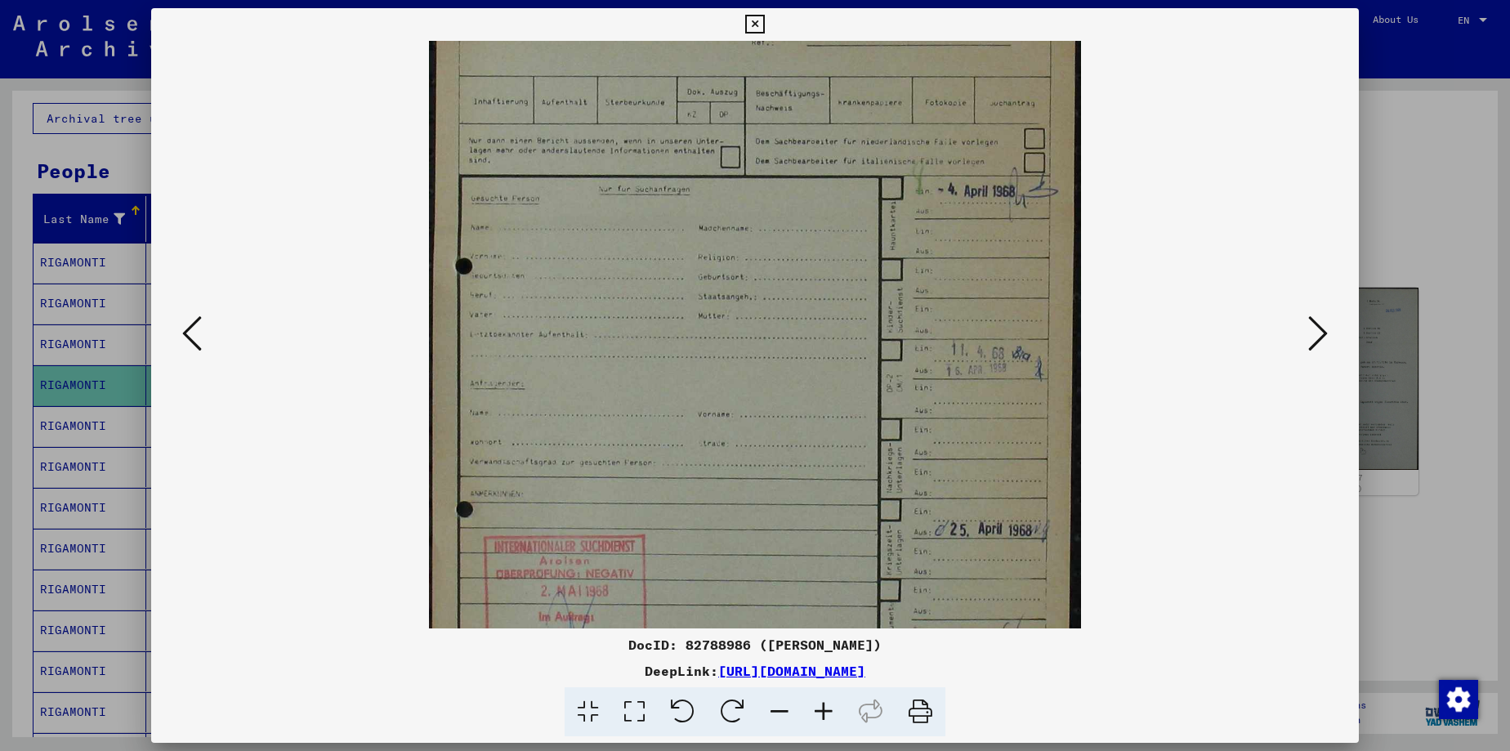
scroll to position [101, 0]
drag, startPoint x: 807, startPoint y: 203, endPoint x: 761, endPoint y: 383, distance: 186.4
click at [761, 383] on img at bounding box center [755, 397] width 653 height 914
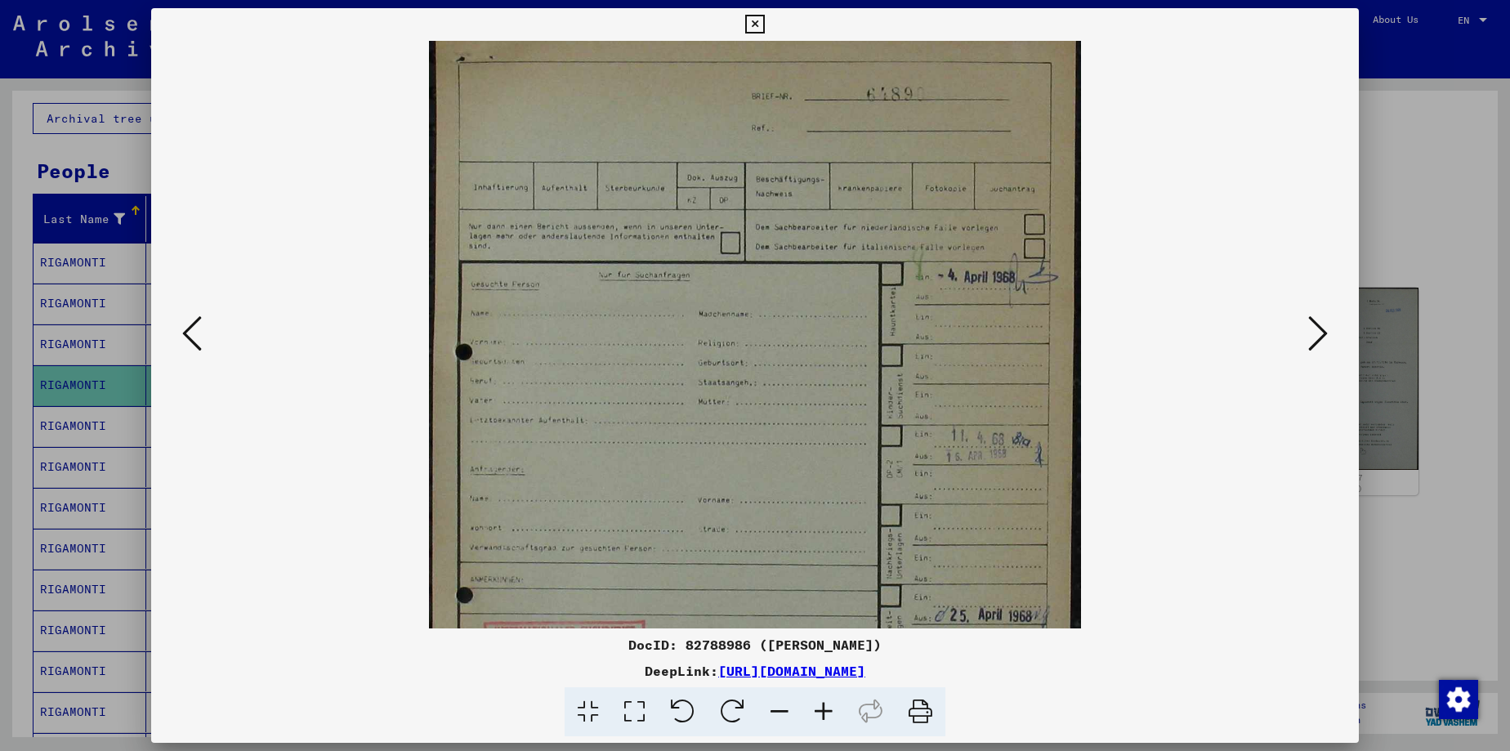
scroll to position [0, 0]
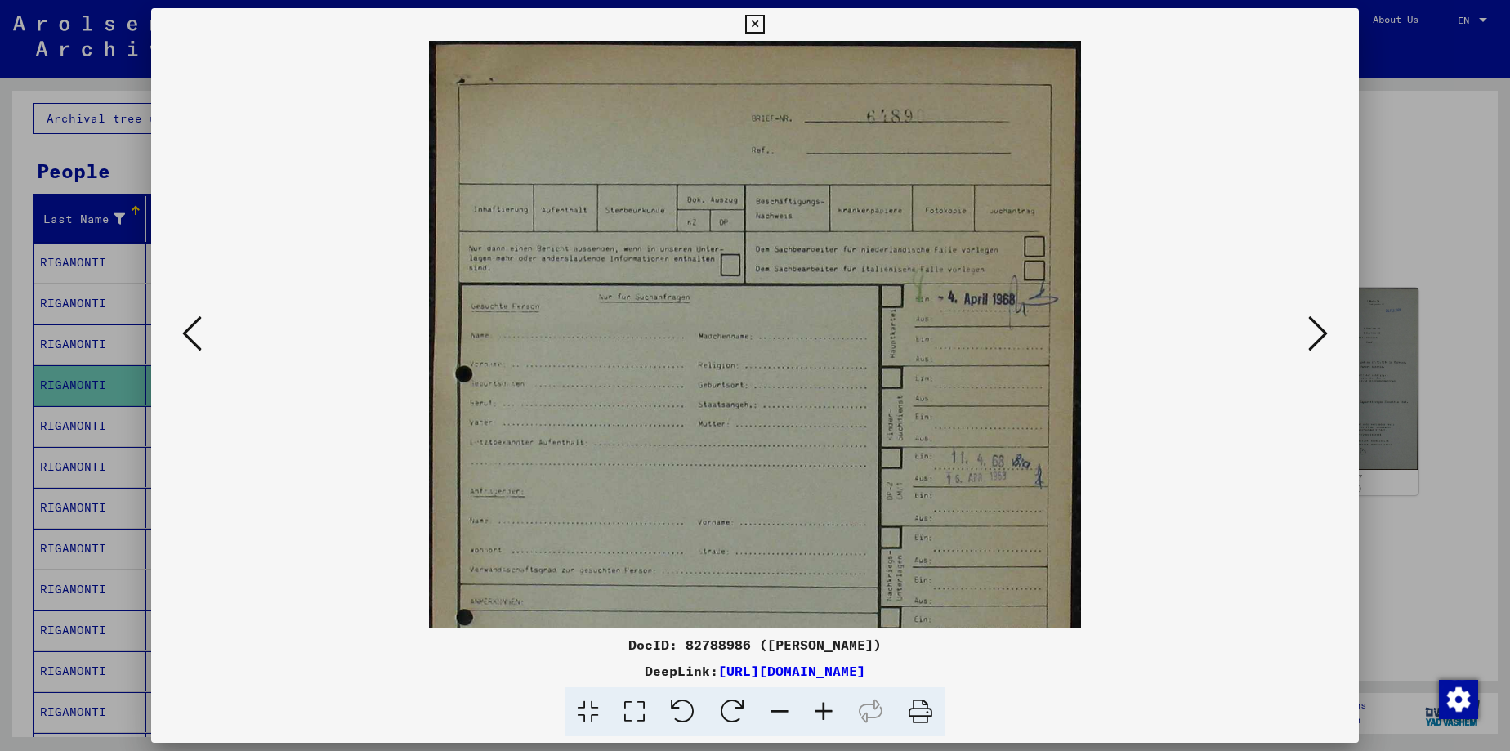
drag, startPoint x: 759, startPoint y: 274, endPoint x: 761, endPoint y: 377, distance: 103.8
click at [761, 377] on img at bounding box center [755, 498] width 653 height 914
click at [764, 20] on icon at bounding box center [754, 25] width 19 height 20
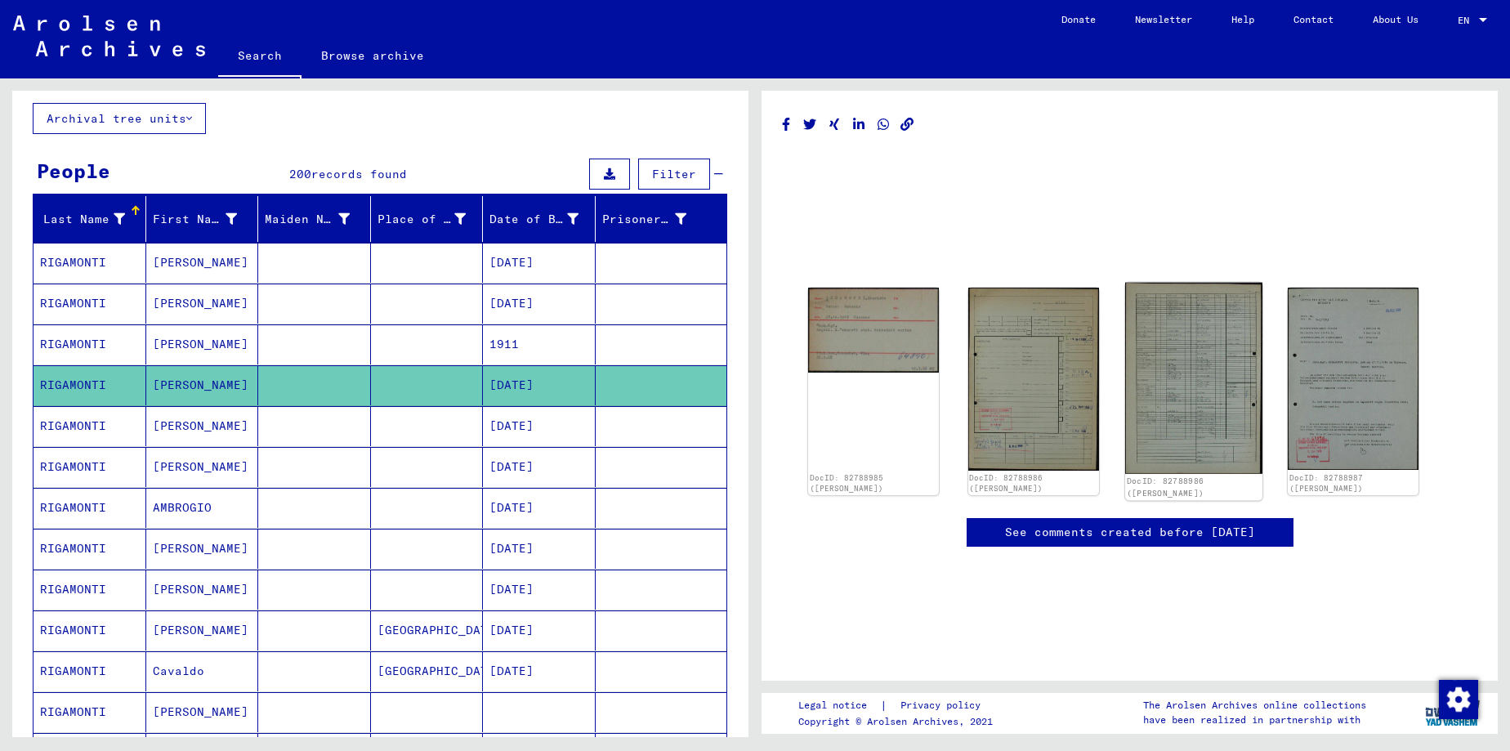
click at [1211, 334] on img at bounding box center [1193, 378] width 137 height 191
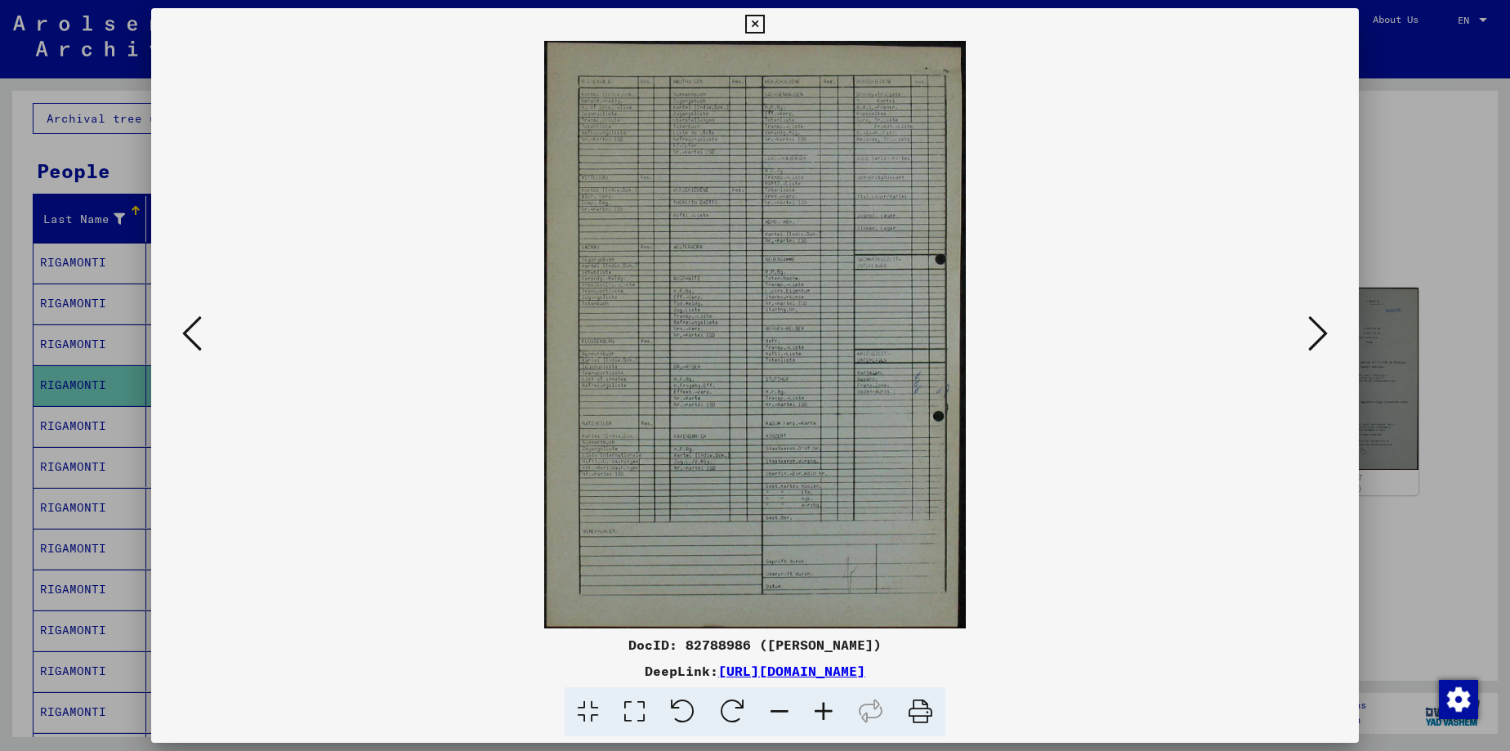
click at [821, 716] on icon at bounding box center [823, 712] width 44 height 50
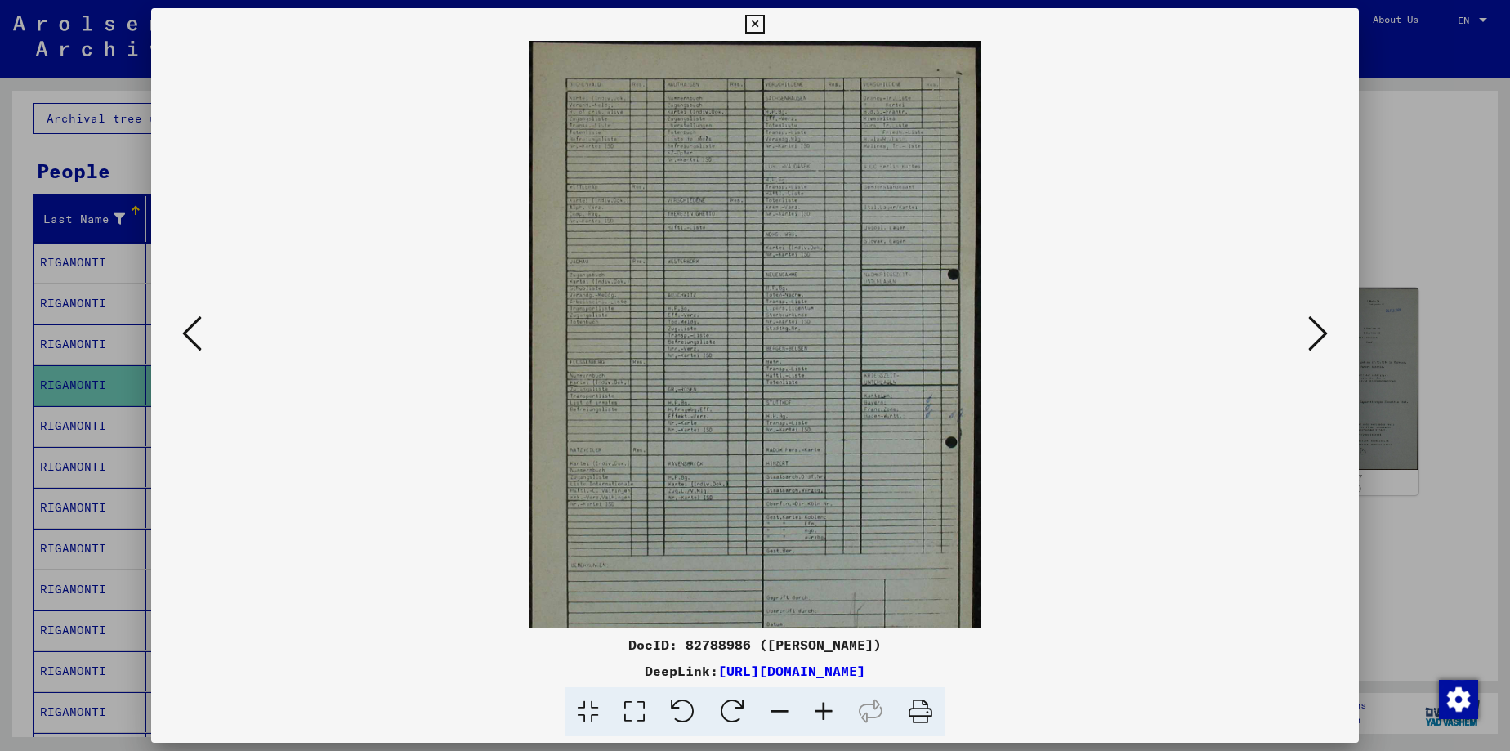
click at [821, 715] on icon at bounding box center [823, 712] width 44 height 50
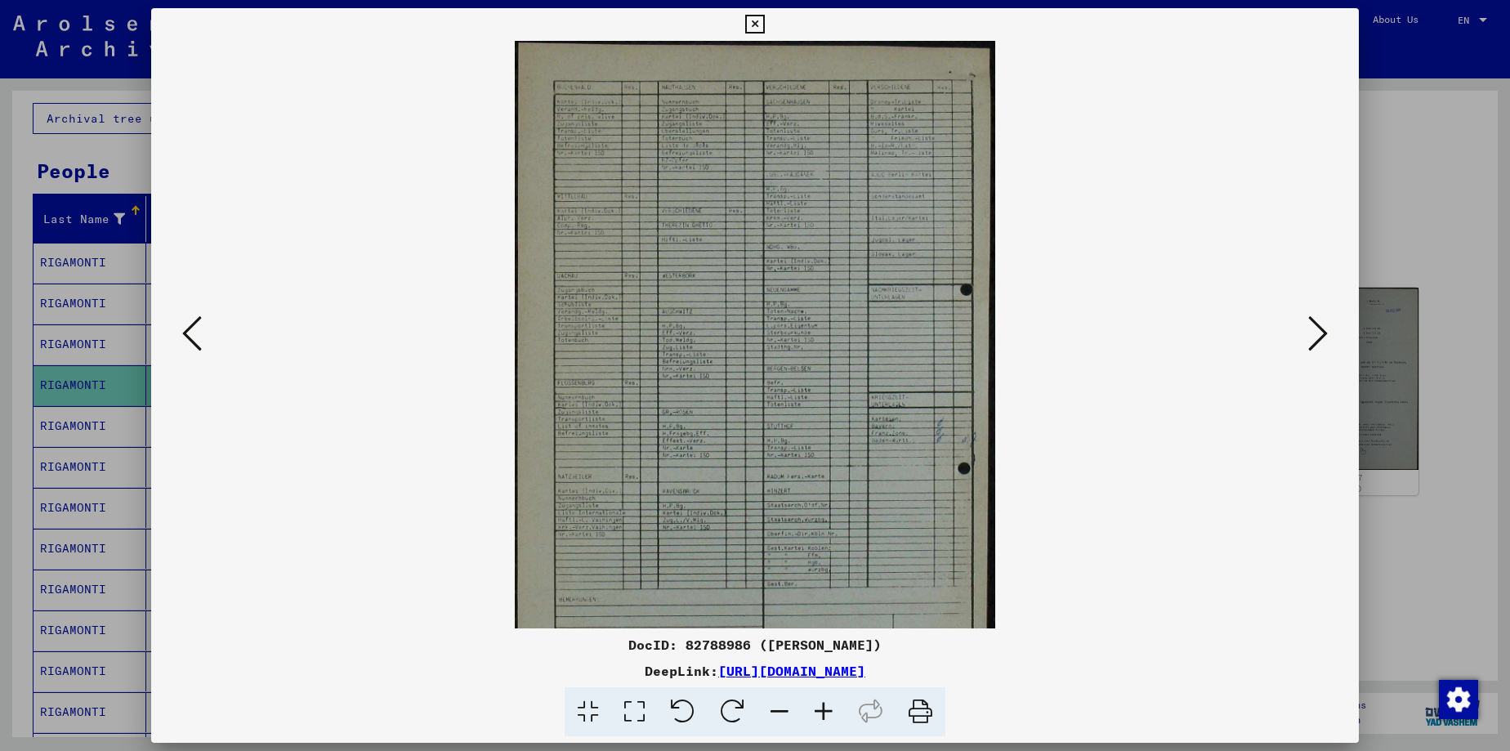
click at [821, 715] on icon at bounding box center [823, 712] width 44 height 50
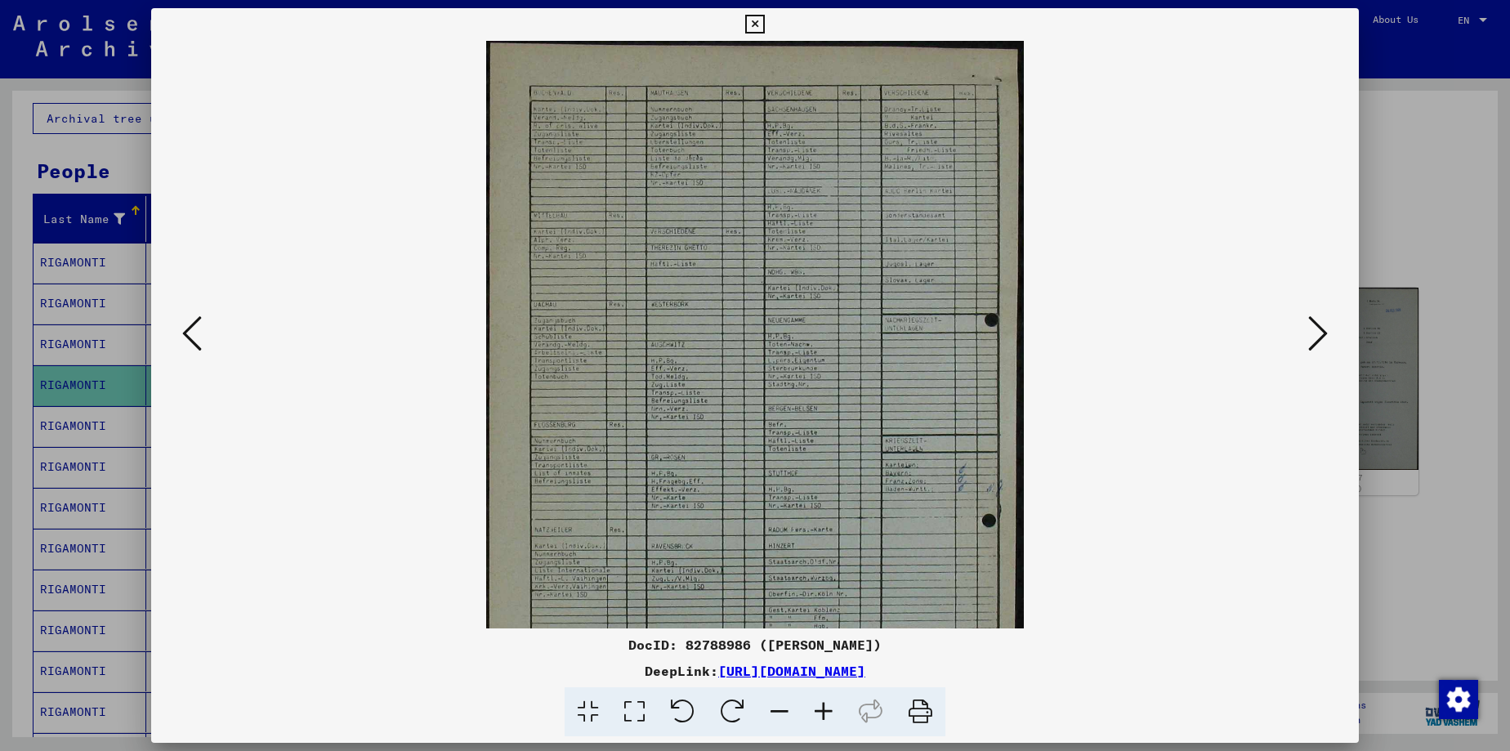
click at [821, 715] on icon at bounding box center [823, 712] width 44 height 50
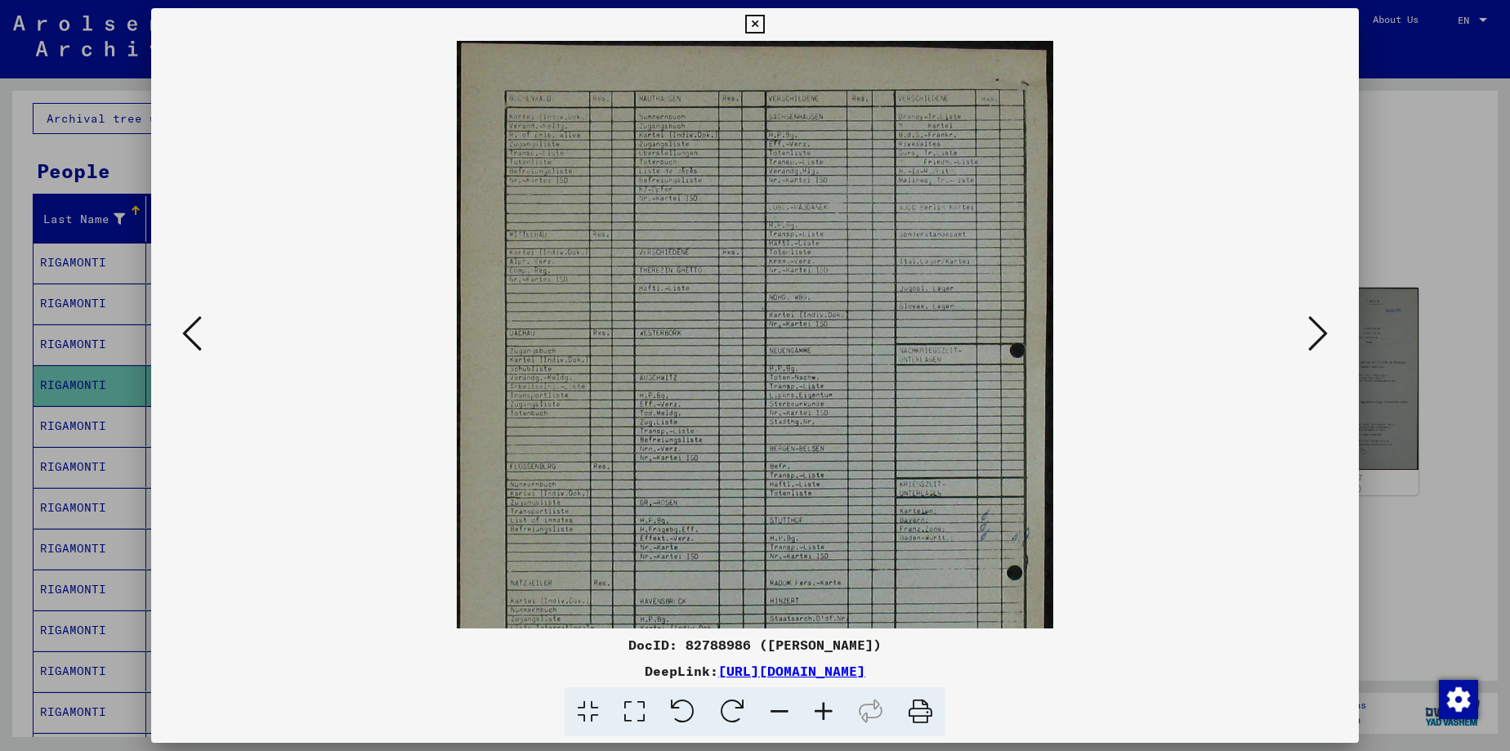
click at [821, 715] on icon at bounding box center [823, 712] width 44 height 50
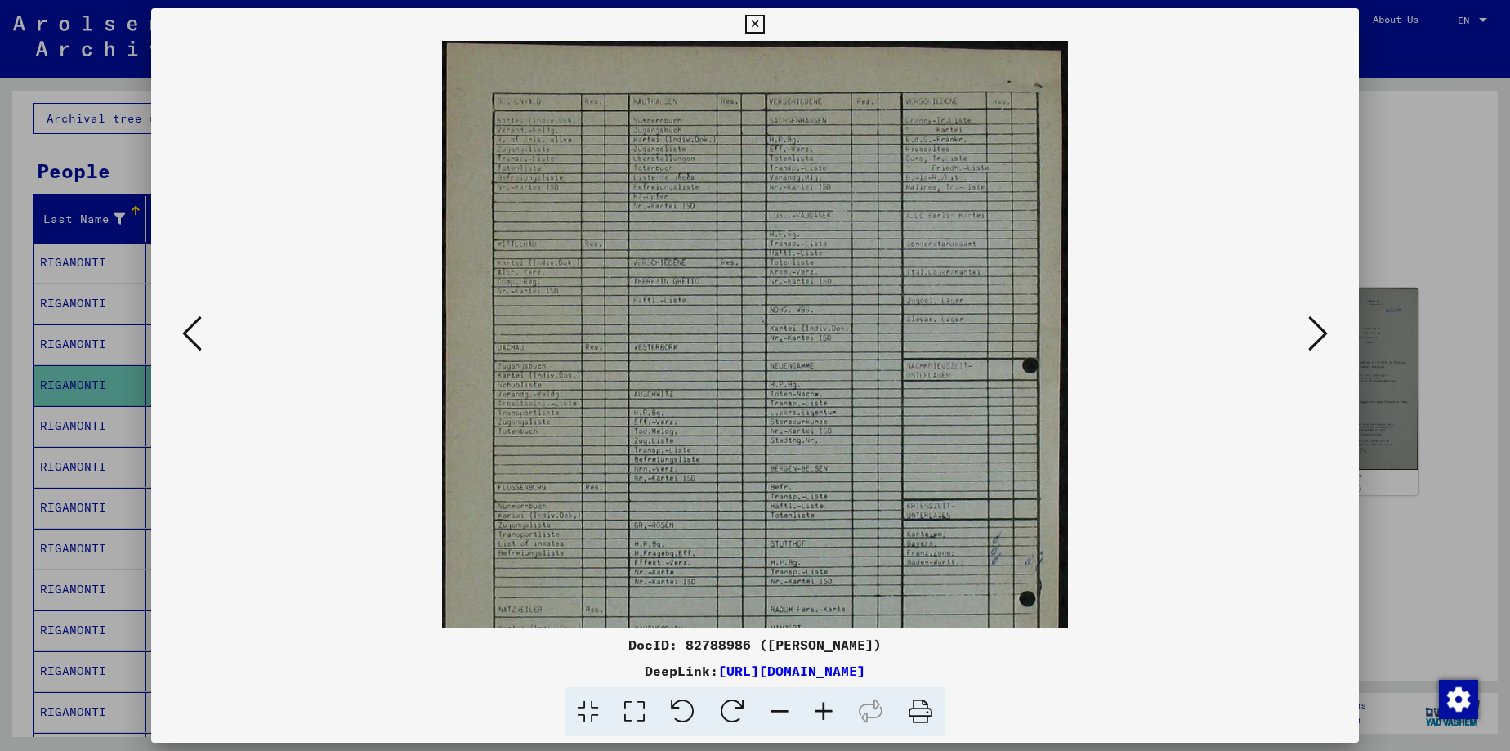
click at [821, 715] on icon at bounding box center [823, 712] width 44 height 50
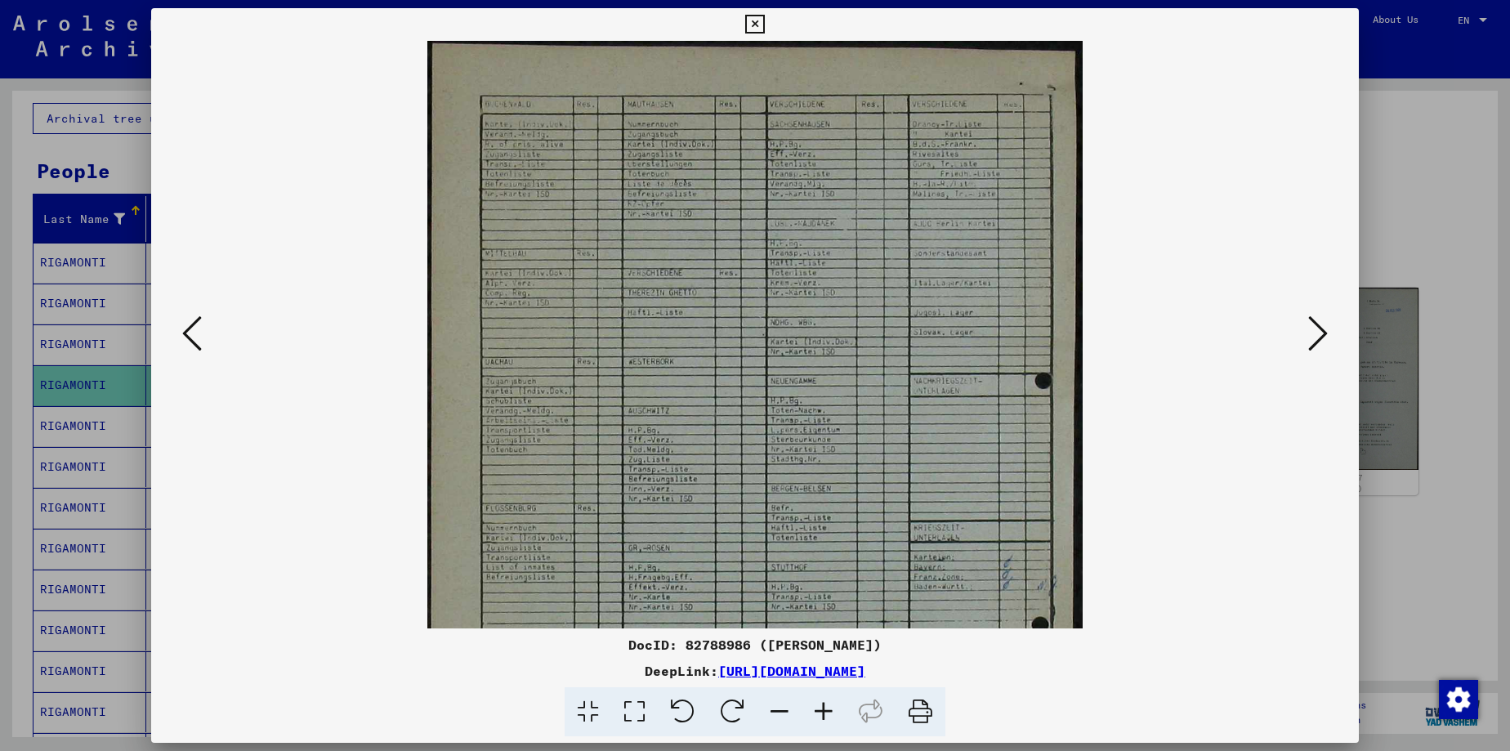
click at [821, 715] on icon at bounding box center [823, 712] width 44 height 50
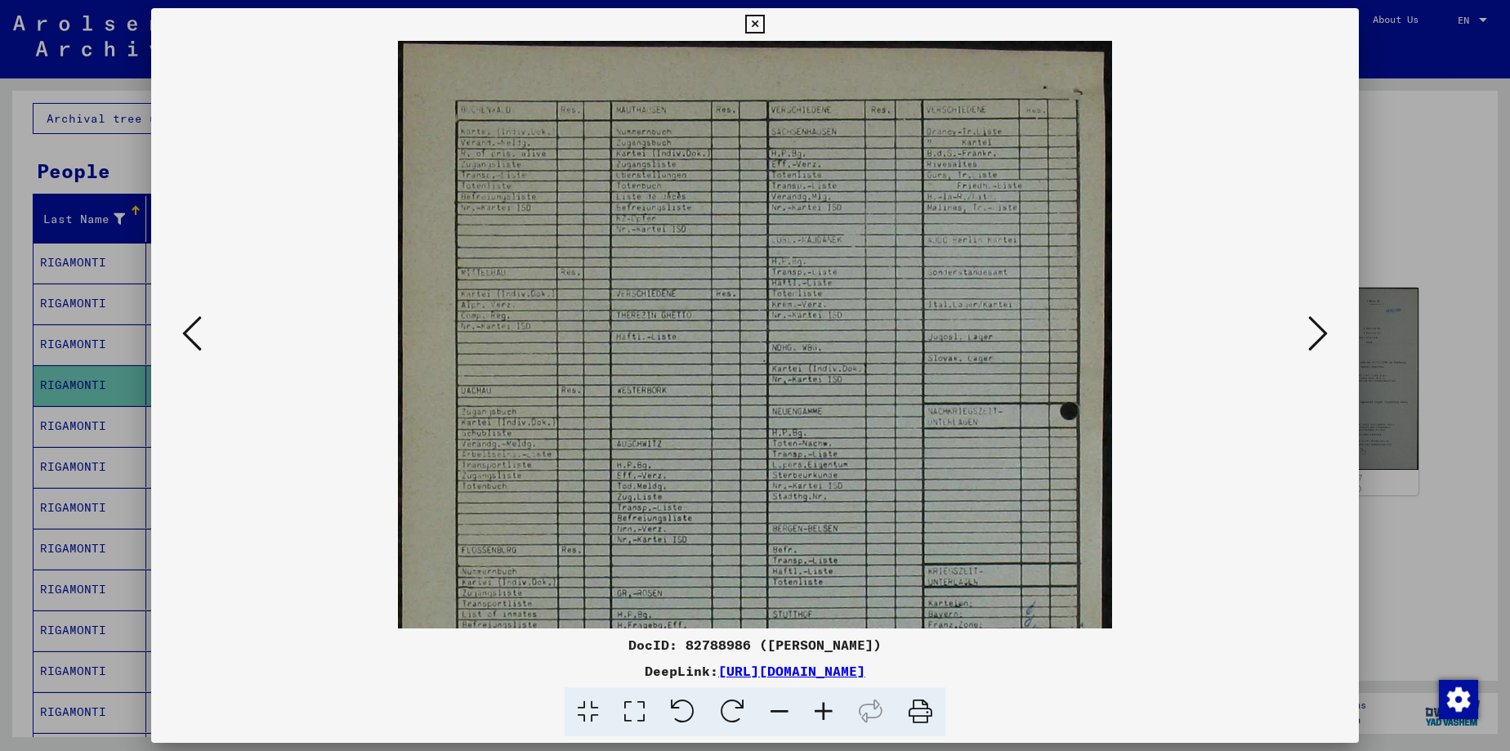
click at [821, 715] on icon at bounding box center [823, 712] width 44 height 50
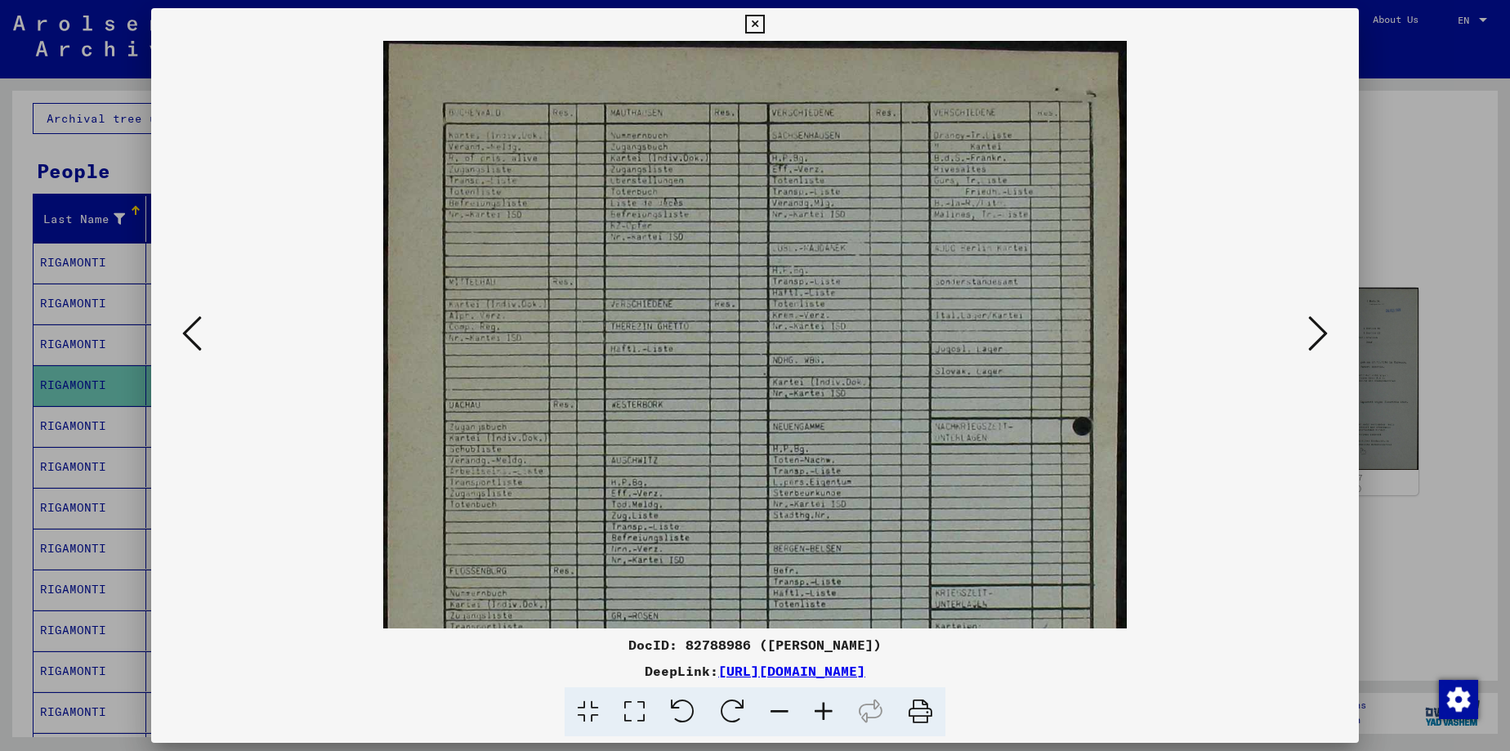
click at [821, 715] on icon at bounding box center [823, 712] width 44 height 50
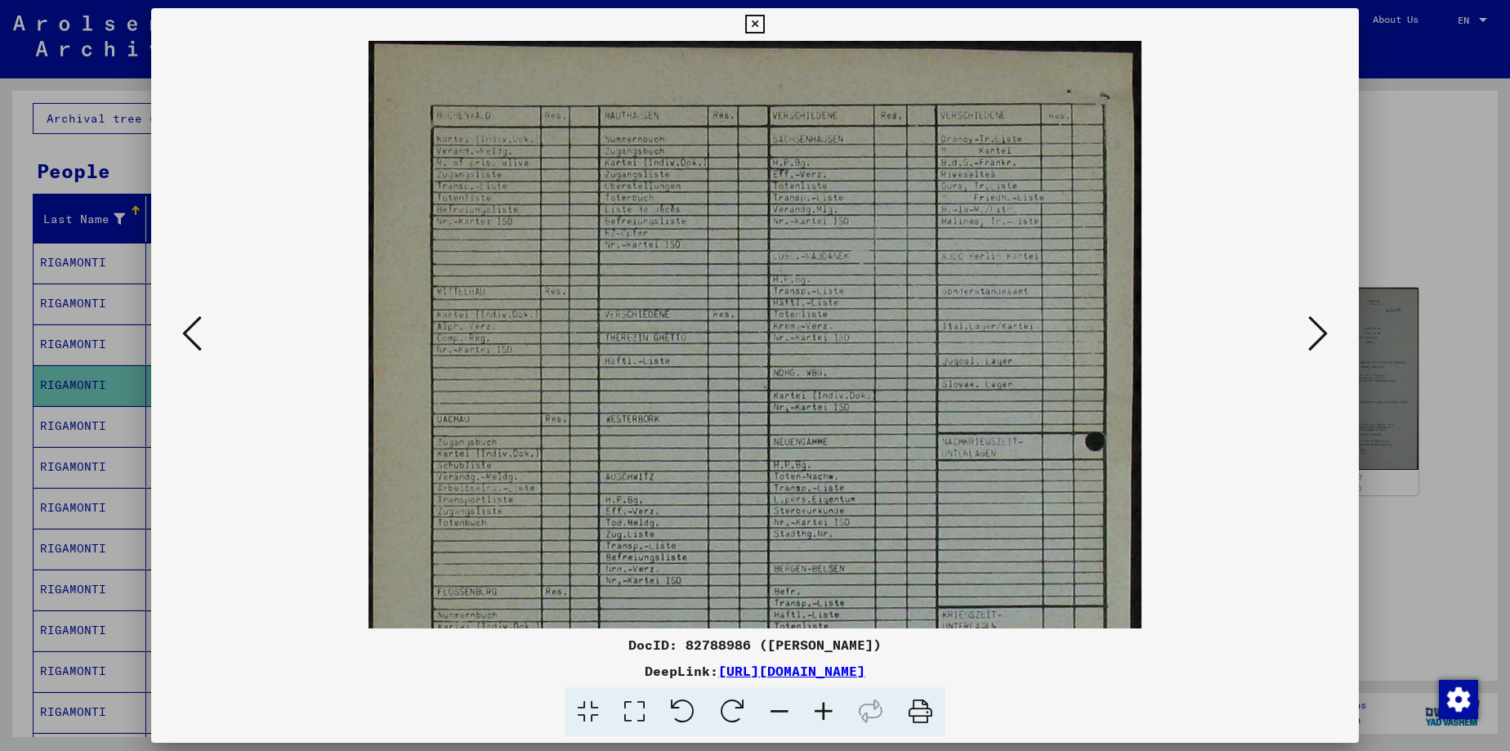
click at [821, 715] on icon at bounding box center [823, 712] width 44 height 50
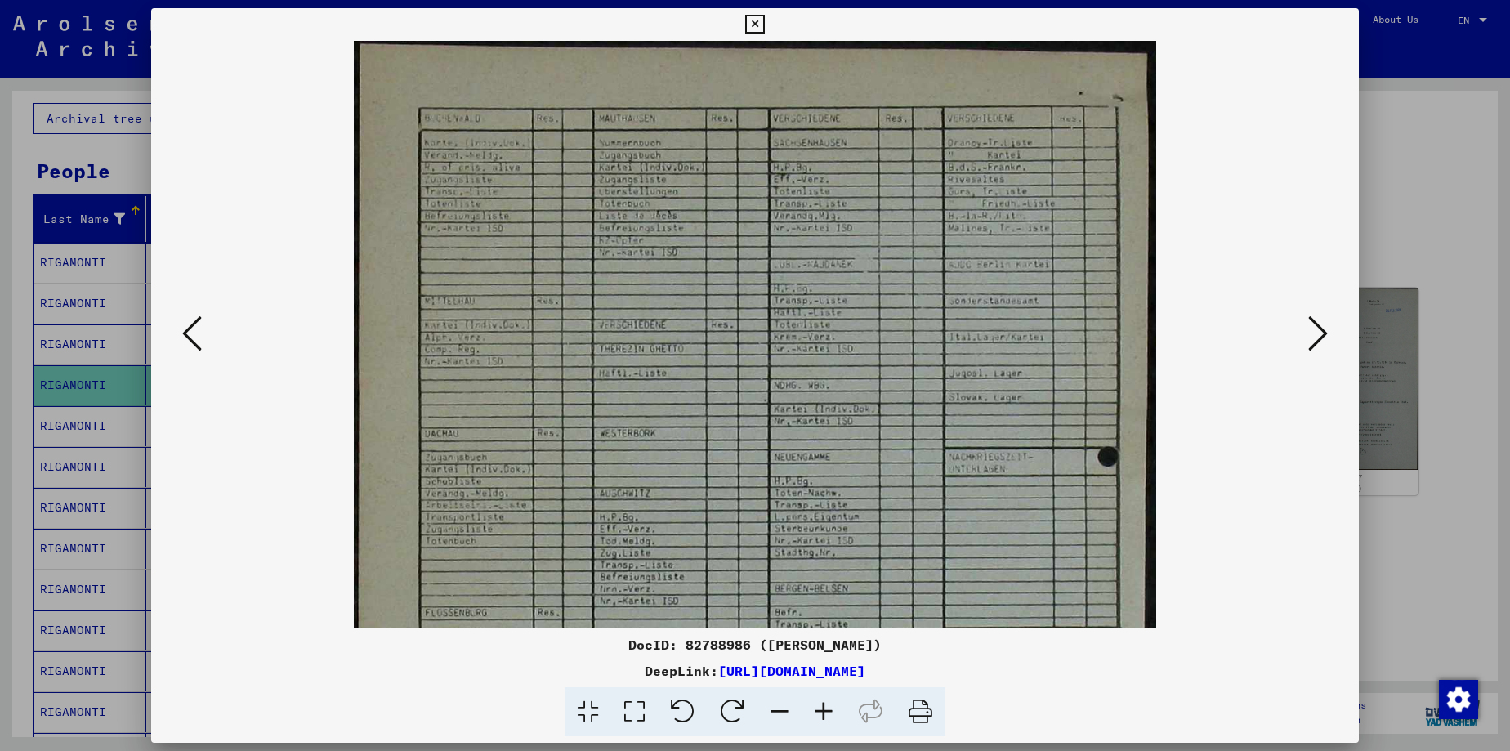
click at [764, 20] on icon at bounding box center [754, 25] width 19 height 20
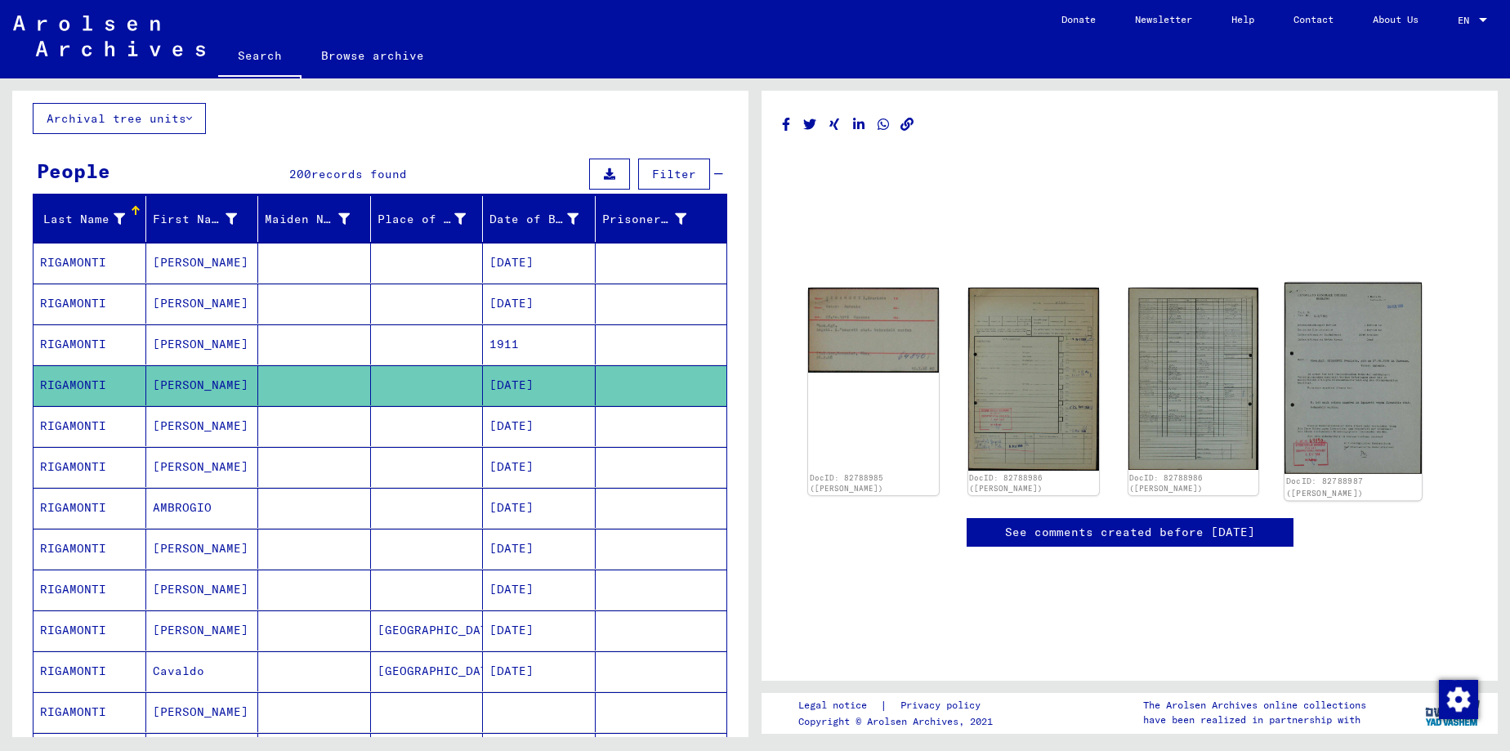
click at [1346, 378] on img at bounding box center [1352, 378] width 137 height 191
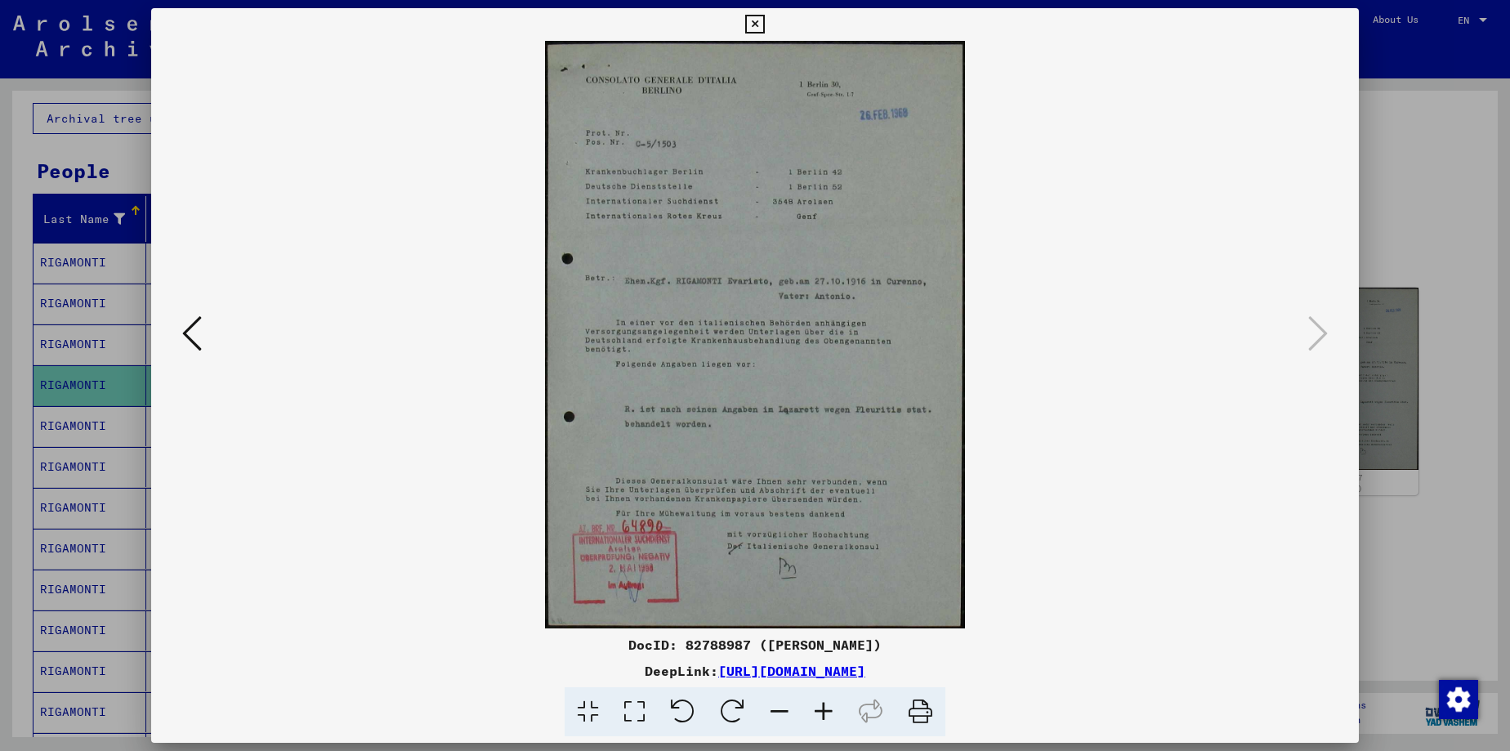
click at [764, 23] on icon at bounding box center [754, 25] width 19 height 20
